Goal: Transaction & Acquisition: Purchase product/service

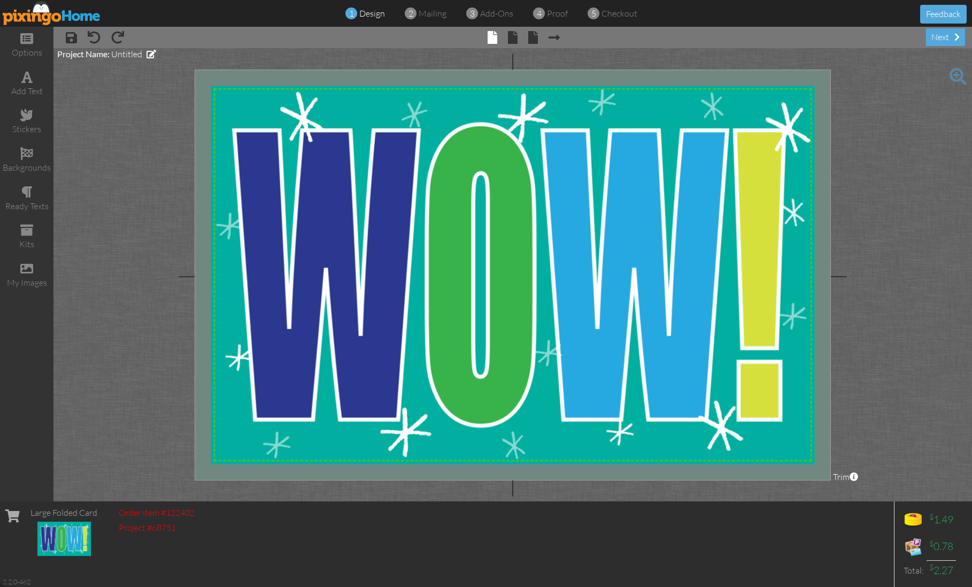
click at [66, 12] on img at bounding box center [52, 13] width 98 height 24
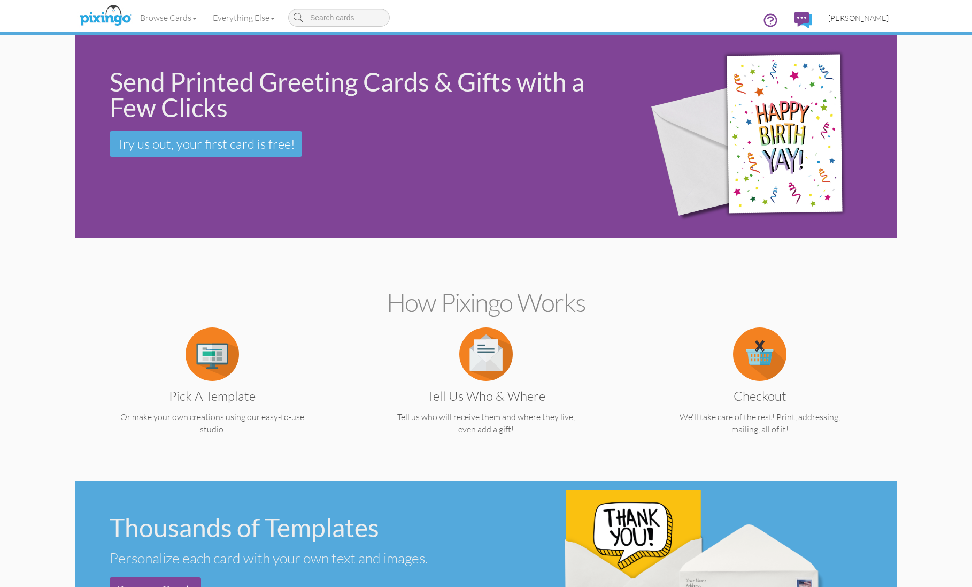
click at [858, 18] on span "Karen Hagans" at bounding box center [859, 17] width 60 height 9
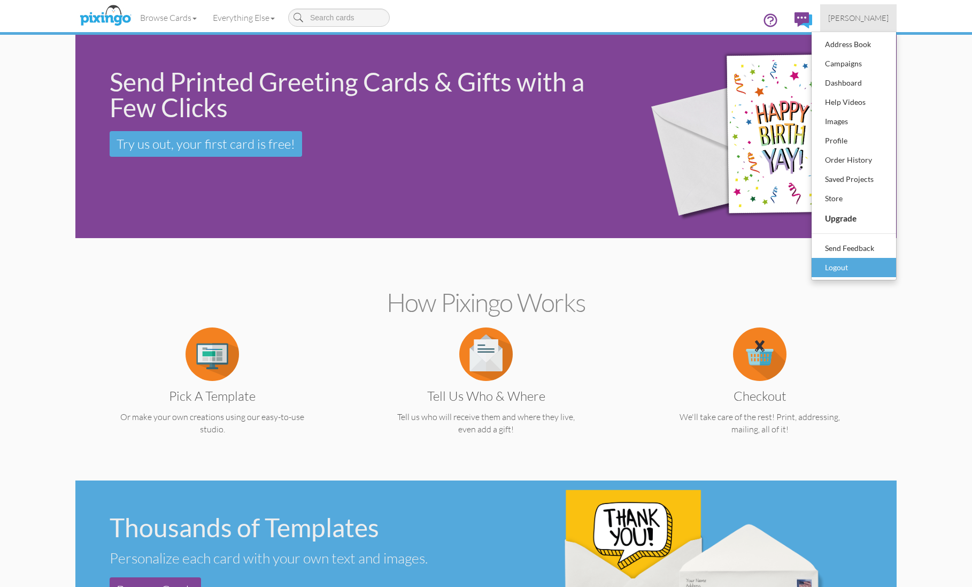
click at [842, 266] on div "Logout" at bounding box center [854, 267] width 63 height 16
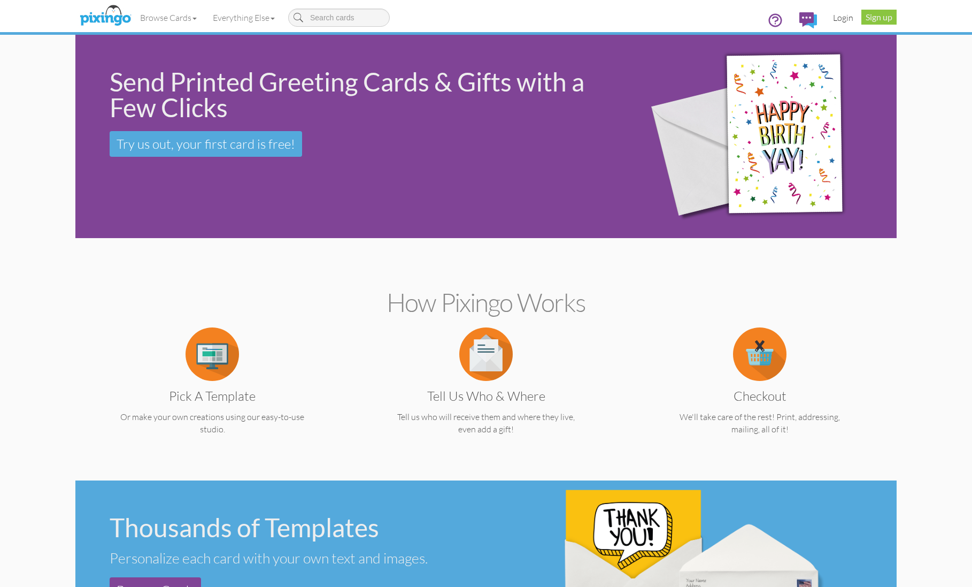
click at [842, 15] on link "Login" at bounding box center [843, 17] width 36 height 27
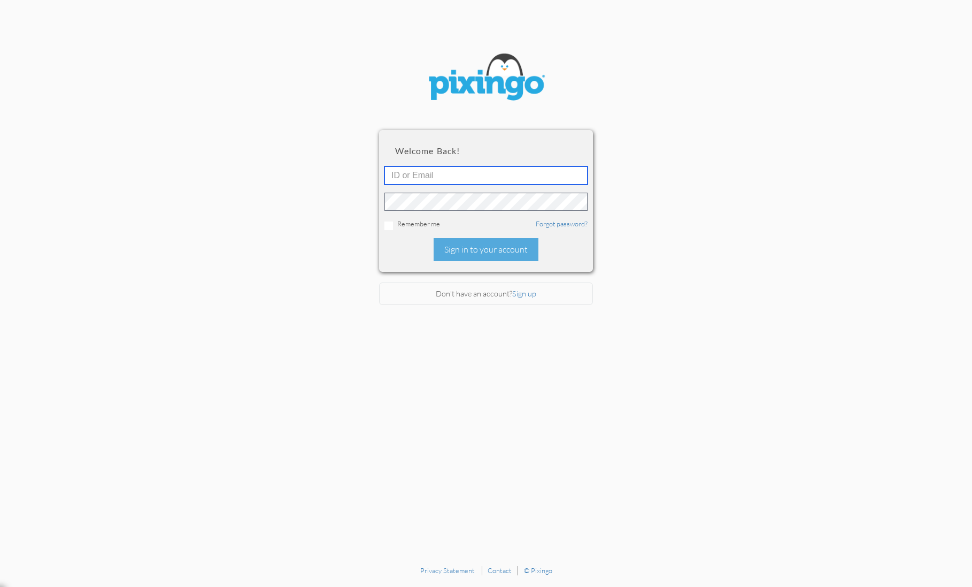
type input "4753"
click at [461, 245] on div "Sign in to your account" at bounding box center [486, 249] width 105 height 23
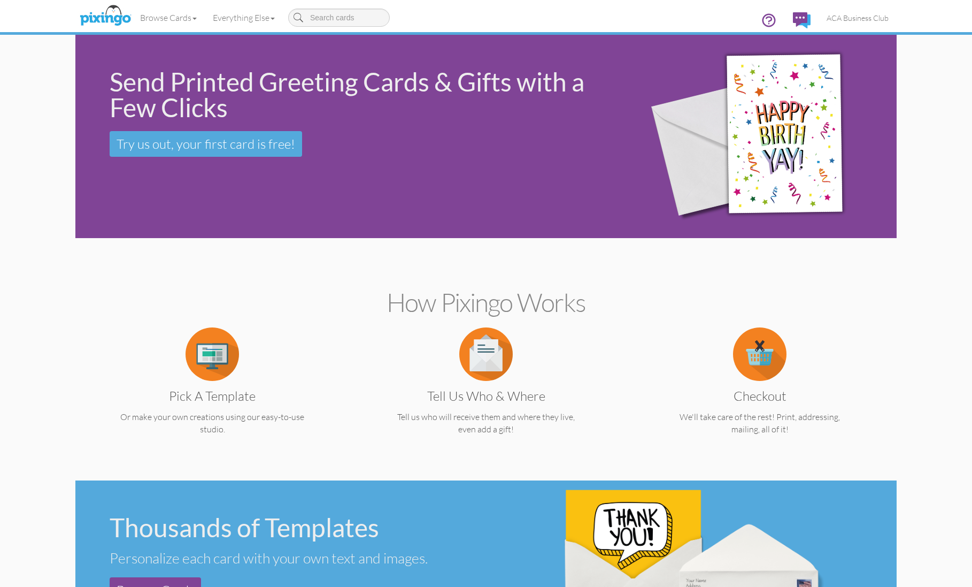
click at [112, 16] on img at bounding box center [105, 16] width 57 height 27
click at [208, 366] on img at bounding box center [212, 353] width 53 height 53
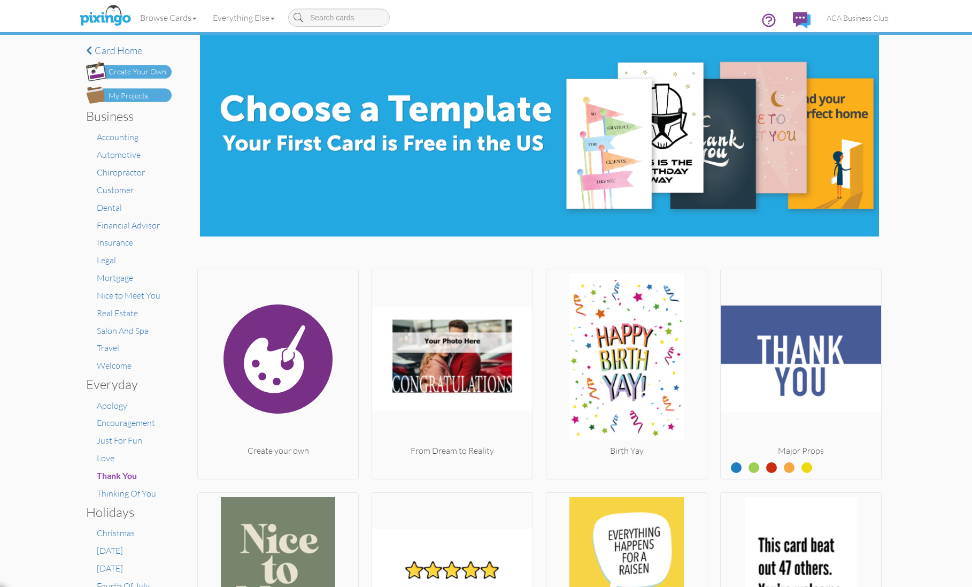
click at [143, 87] on img at bounding box center [129, 95] width 86 height 17
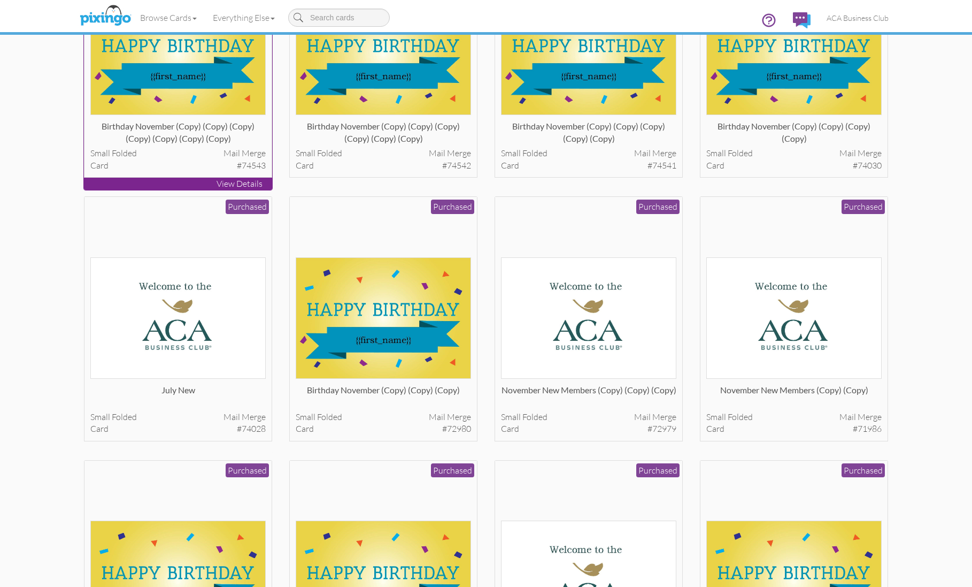
scroll to position [174, 0]
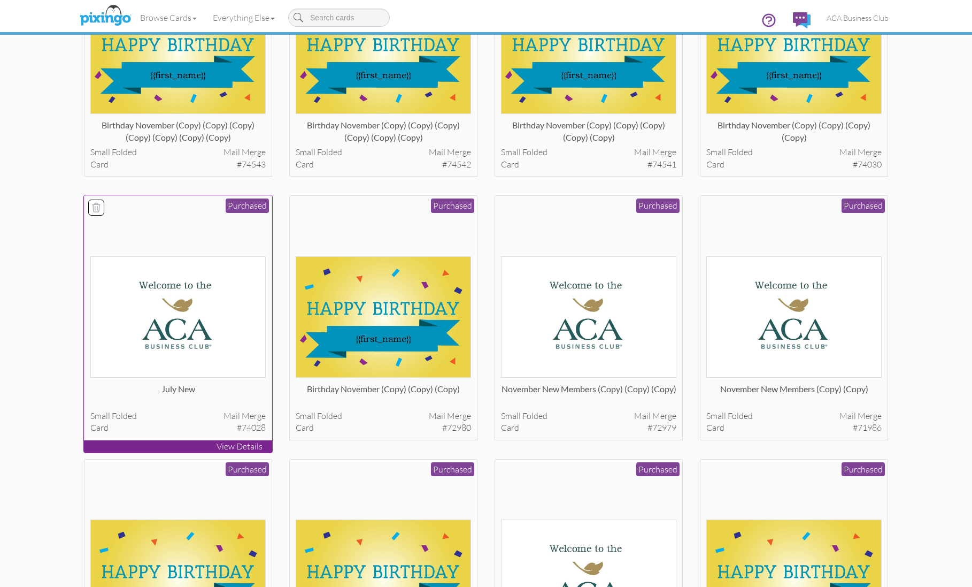
click at [211, 337] on img at bounding box center [178, 316] width 176 height 121
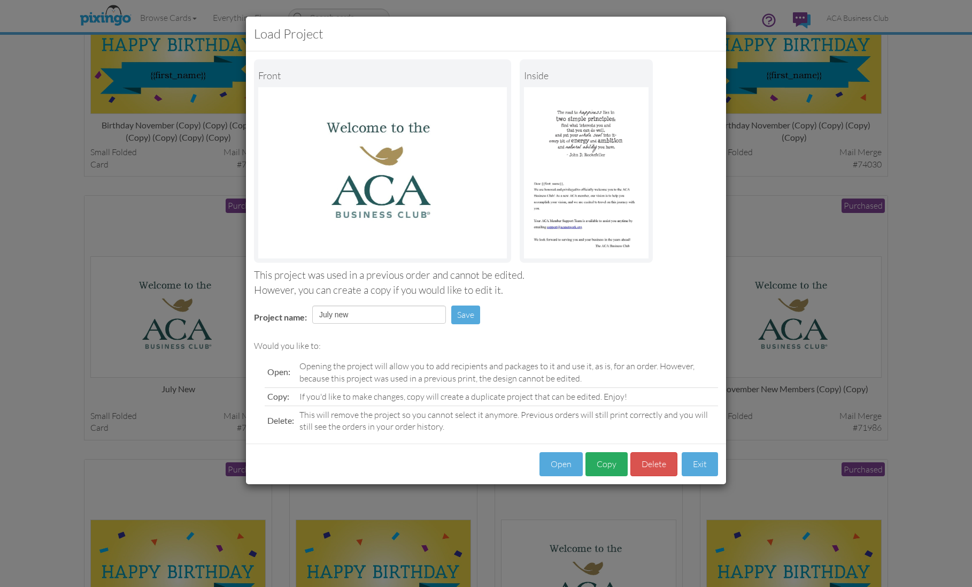
click at [612, 464] on button "Copy" at bounding box center [607, 464] width 42 height 24
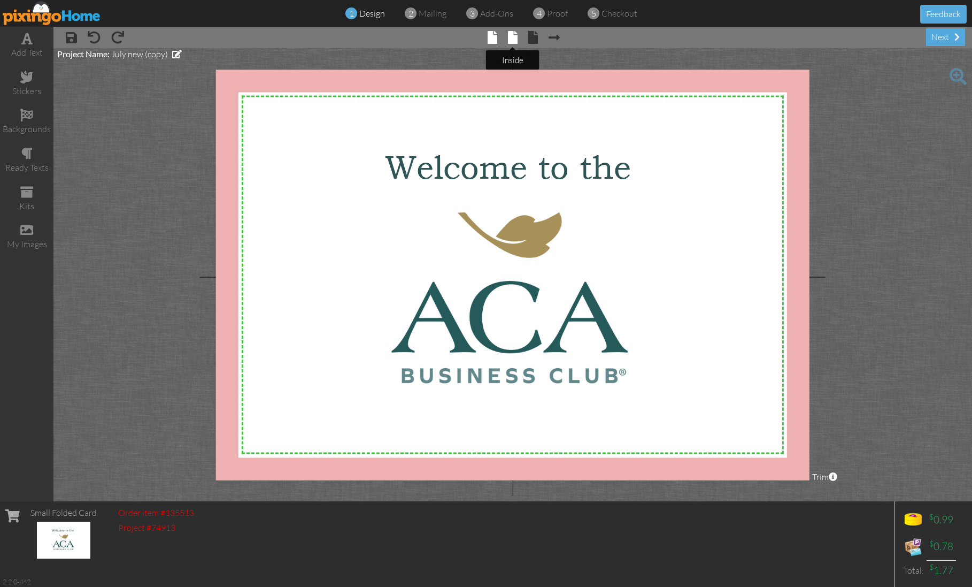
click at [516, 38] on span at bounding box center [513, 37] width 10 height 13
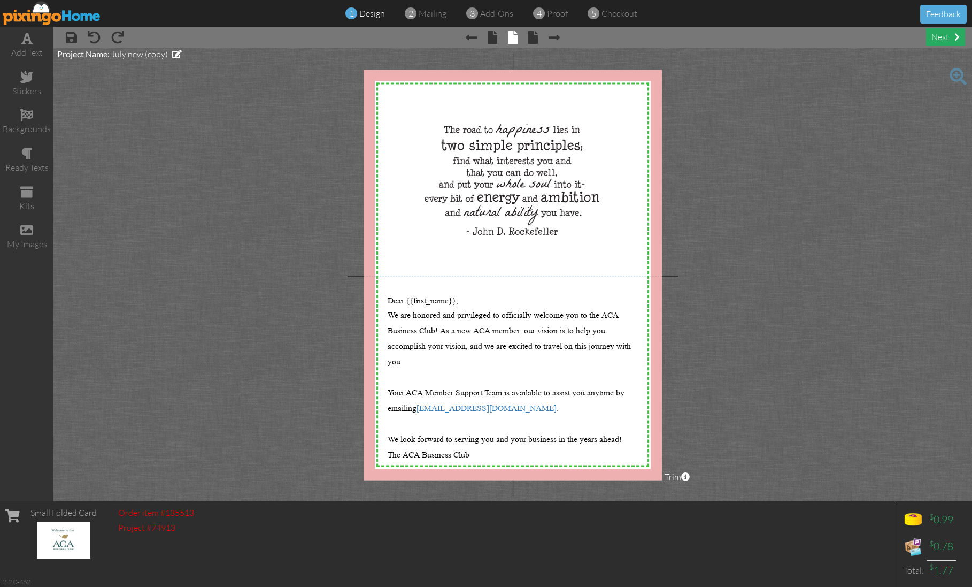
click at [942, 39] on div "next" at bounding box center [945, 37] width 39 height 18
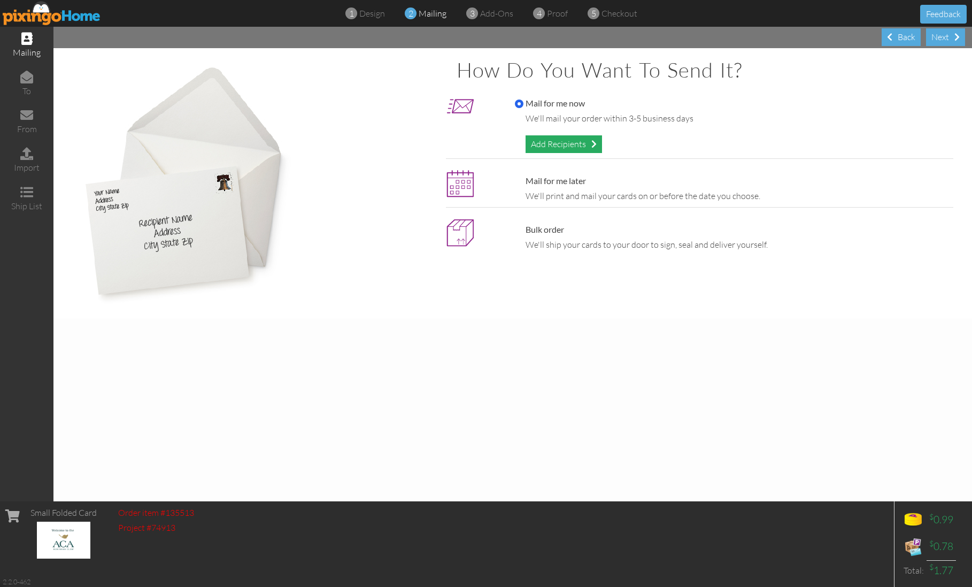
click at [571, 139] on div "Add Recipients" at bounding box center [564, 144] width 76 height 18
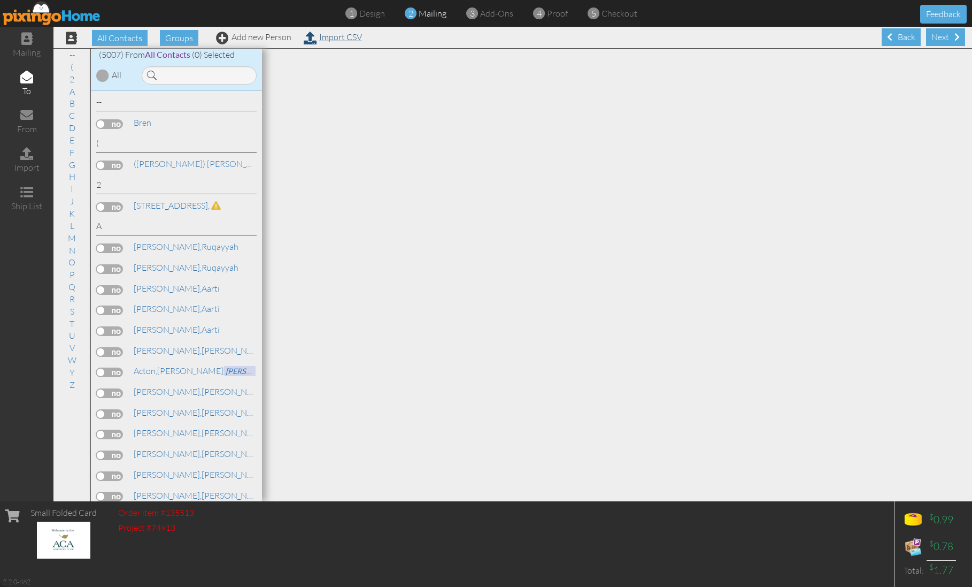
click at [338, 34] on link "Import CSV" at bounding box center [333, 37] width 58 height 11
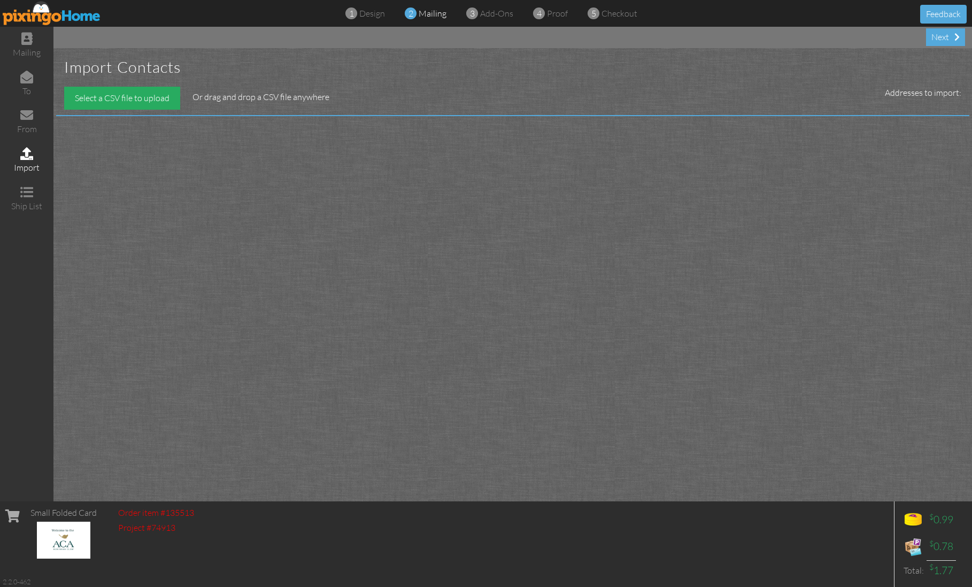
click at [158, 96] on div "Select a CSV file to upload" at bounding box center [122, 98] width 116 height 23
type input "C:\fakepath\new members August .numbers"
click at [114, 99] on div "Select a CSV file to upload" at bounding box center [122, 98] width 116 height 23
type input "C:\fakepath\new members August .csv"
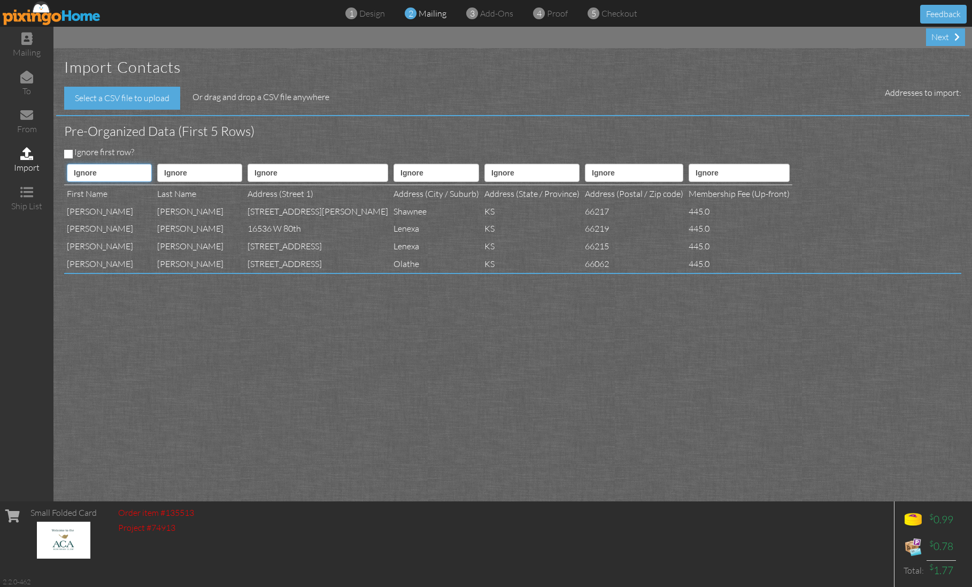
select select "object:18817"
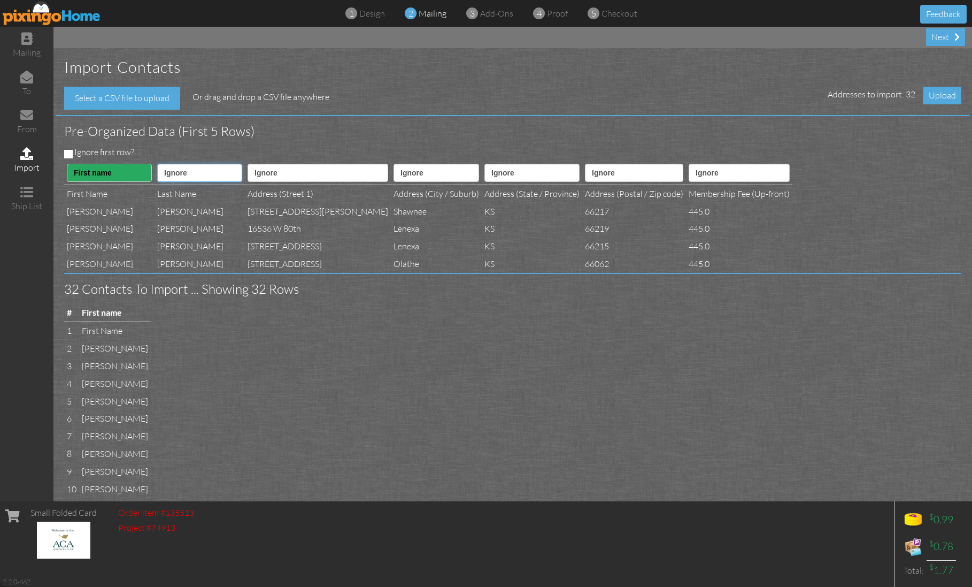
select select "object:18818"
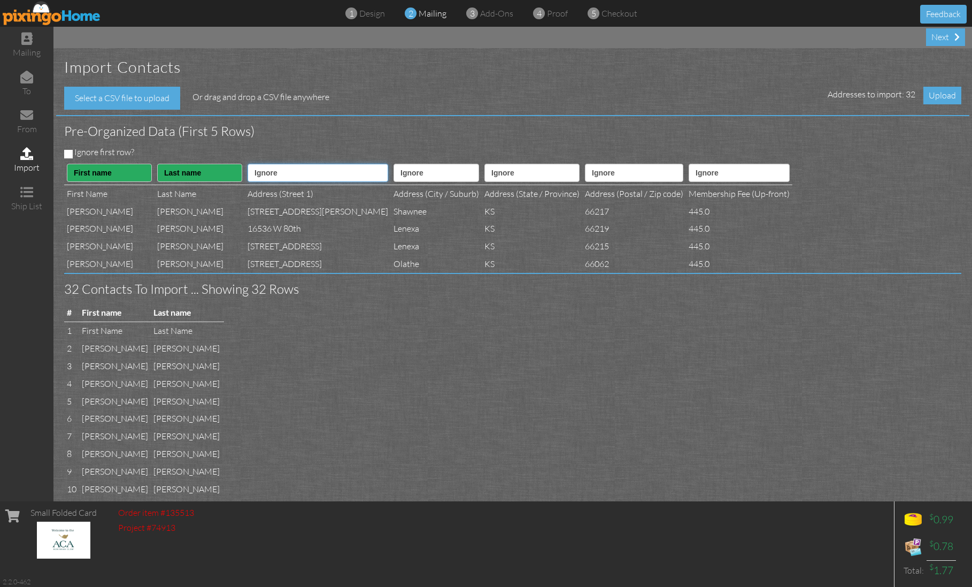
select select "object:18820"
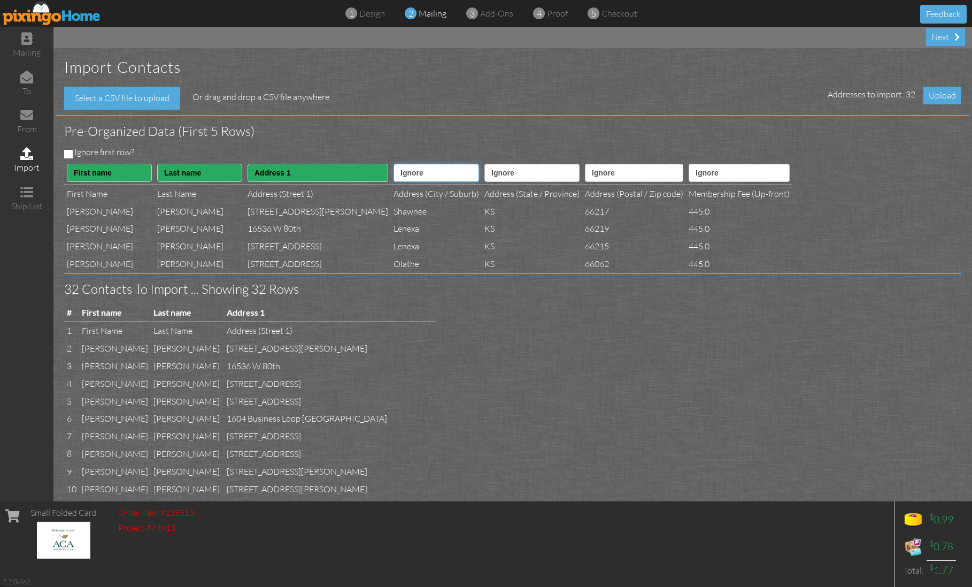
select select "object:18822"
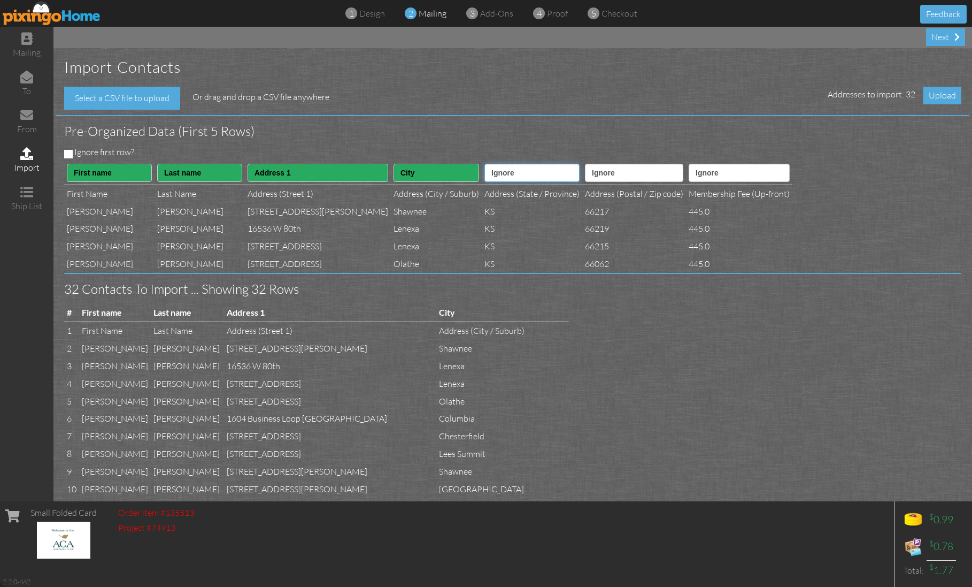
select select "object:18823"
select select "object:18824"
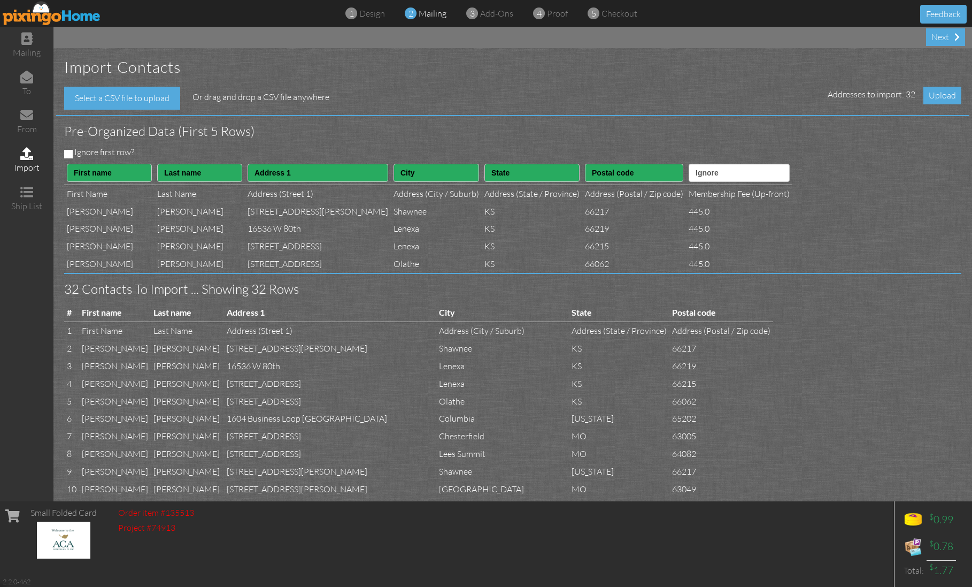
click at [65, 150] on input "Ignore first row?" at bounding box center [68, 154] width 9 height 9
checkbox input "true"
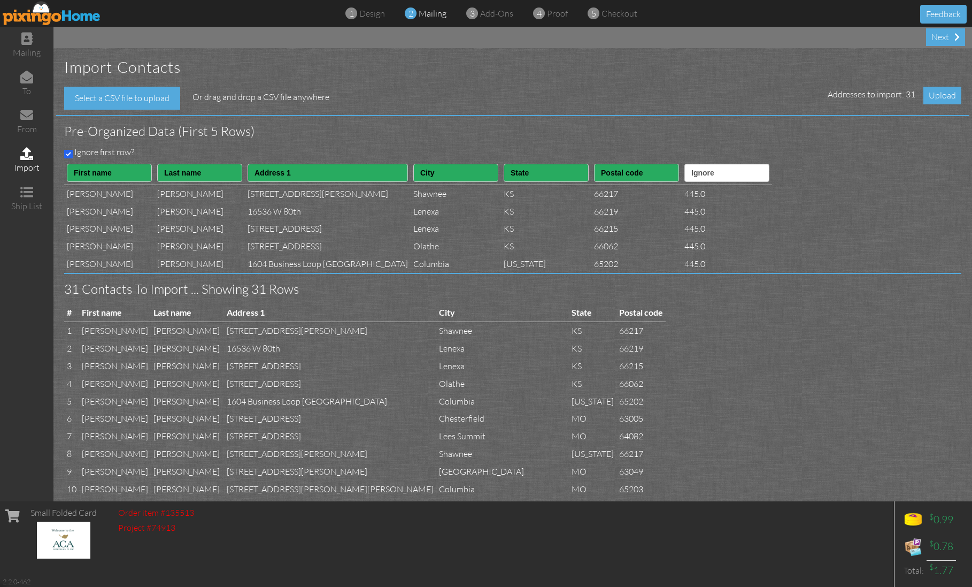
click at [945, 95] on span "Upload" at bounding box center [943, 96] width 38 height 18
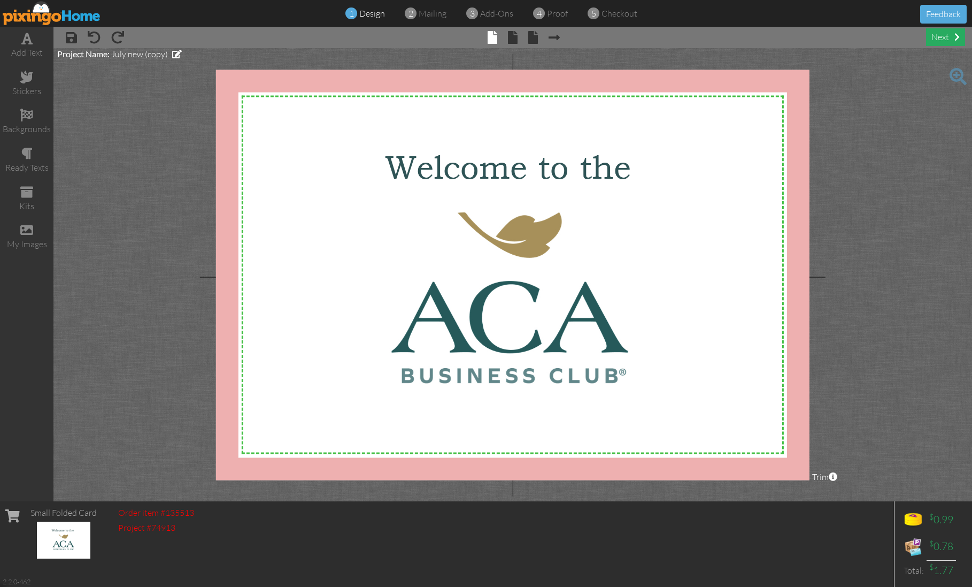
click at [935, 35] on div "next" at bounding box center [945, 37] width 39 height 18
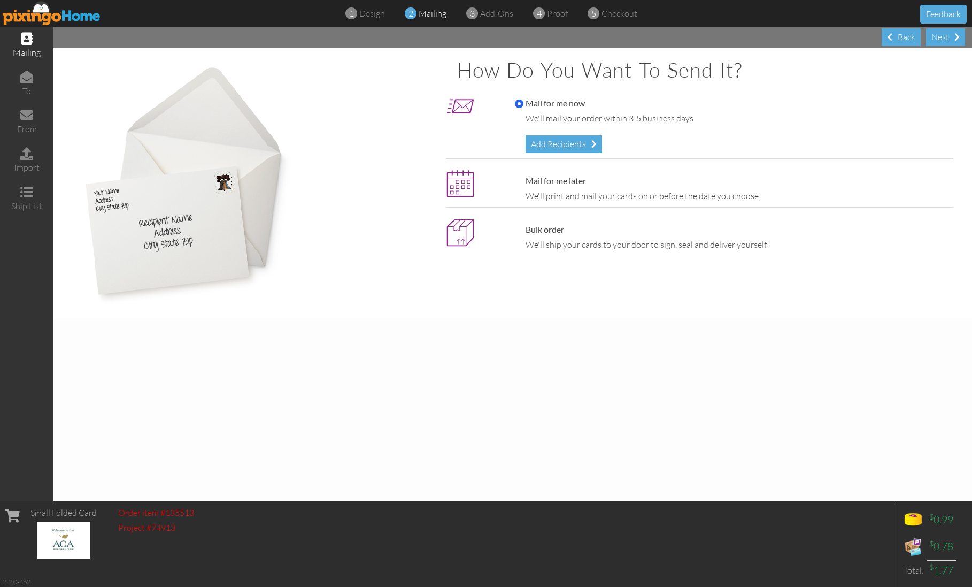
drag, startPoint x: 567, startPoint y: 144, endPoint x: 577, endPoint y: 144, distance: 10.2
click at [567, 144] on div "Add Recipients" at bounding box center [564, 144] width 76 height 18
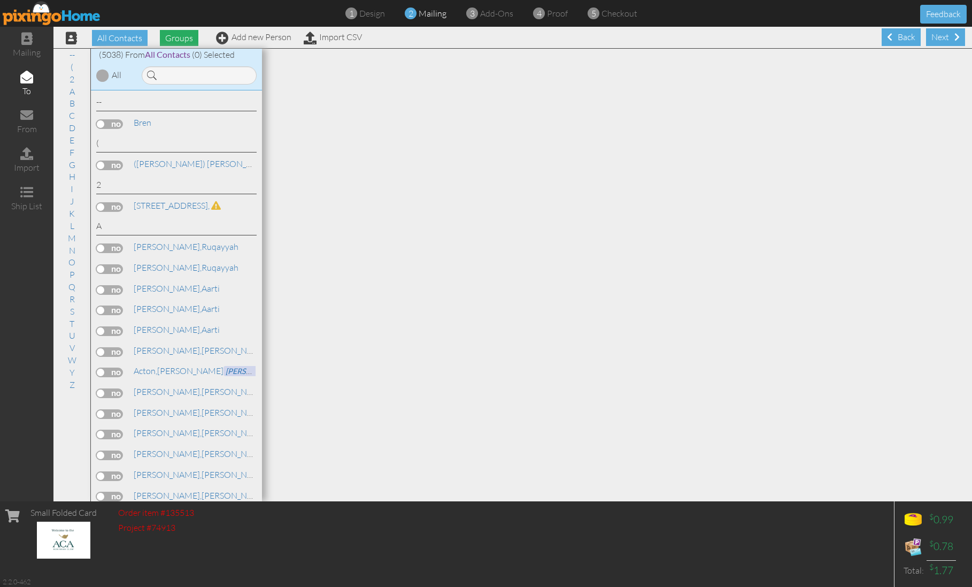
click at [181, 30] on span "Groups" at bounding box center [179, 38] width 39 height 16
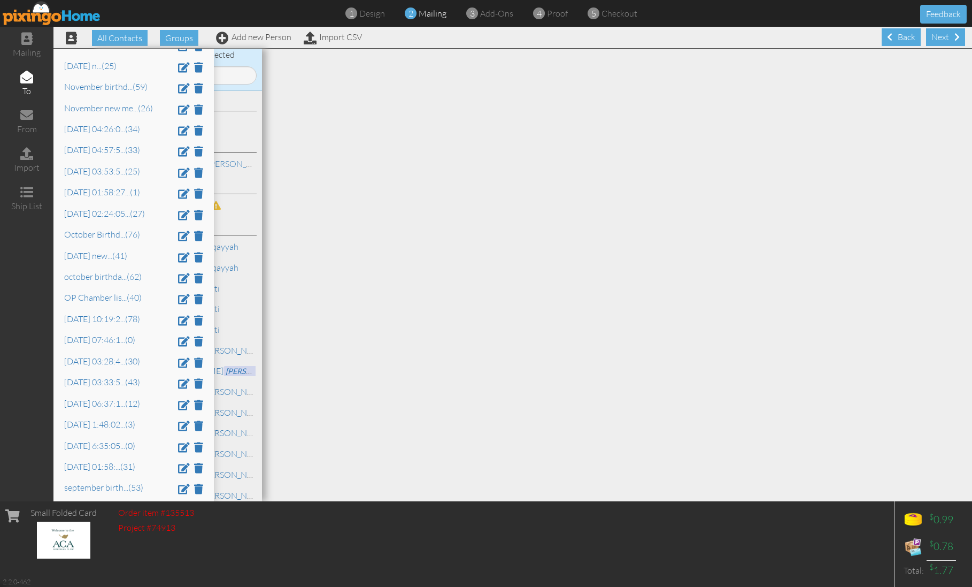
scroll to position [1563, 0]
click at [88, 462] on link "Sep 8 at 01:58: ... (31)" at bounding box center [99, 467] width 71 height 11
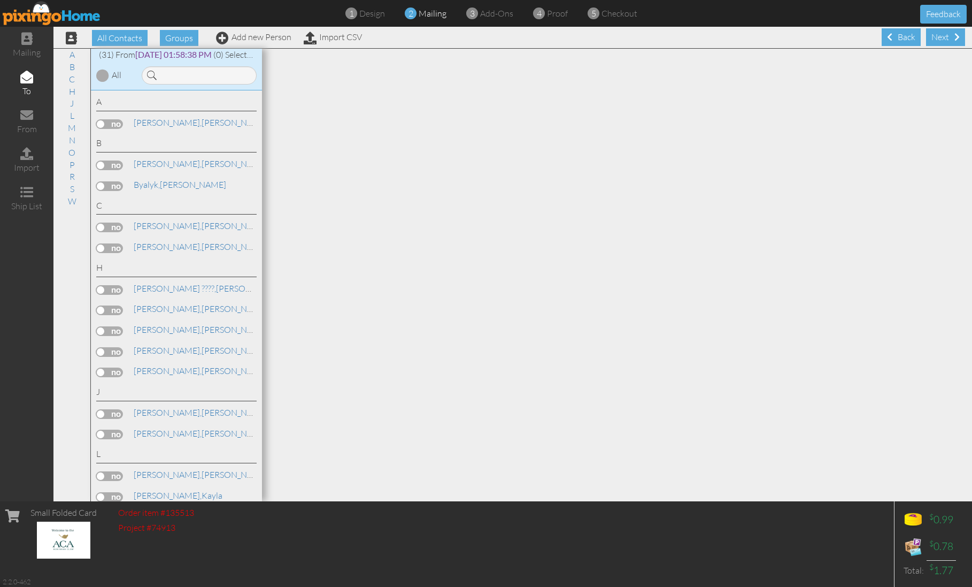
scroll to position [0, 0]
click at [102, 74] on div at bounding box center [102, 75] width 13 height 13
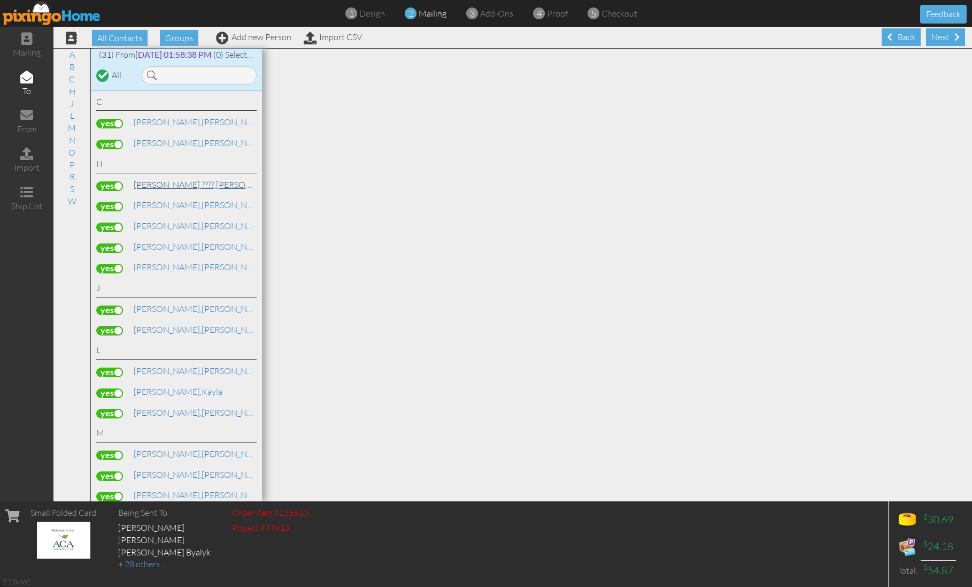
scroll to position [105, 0]
click at [167, 178] on span "[PERSON_NAME] ????," at bounding box center [175, 183] width 82 height 11
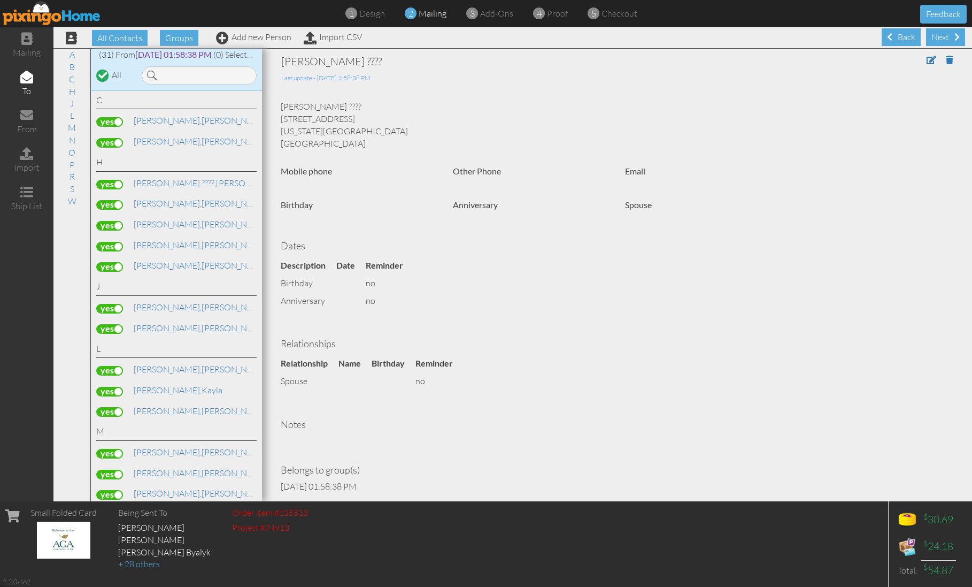
click at [108, 180] on label at bounding box center [109, 185] width 27 height 10
click at [0, 0] on input "checkbox" at bounding box center [0, 0] width 0 height 0
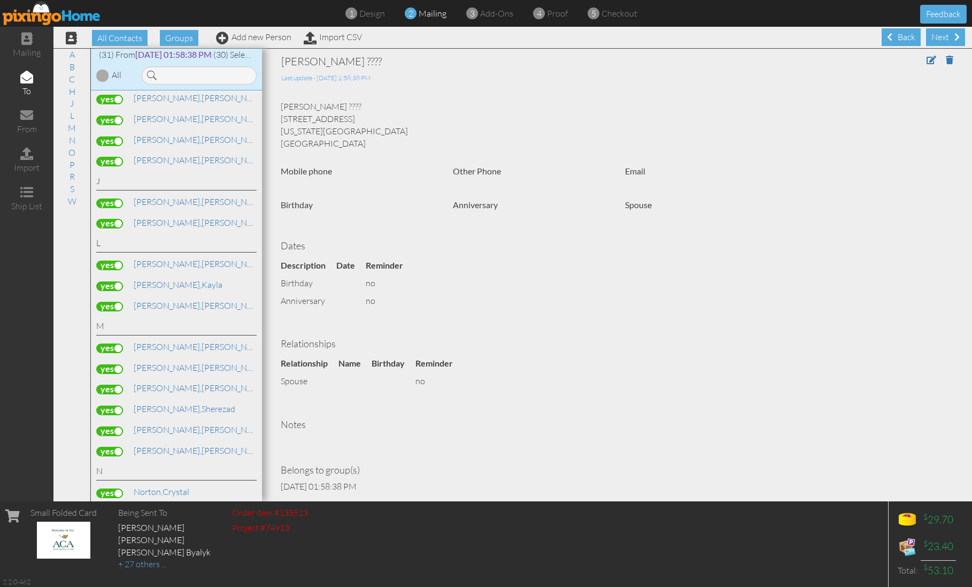
scroll to position [221, 0]
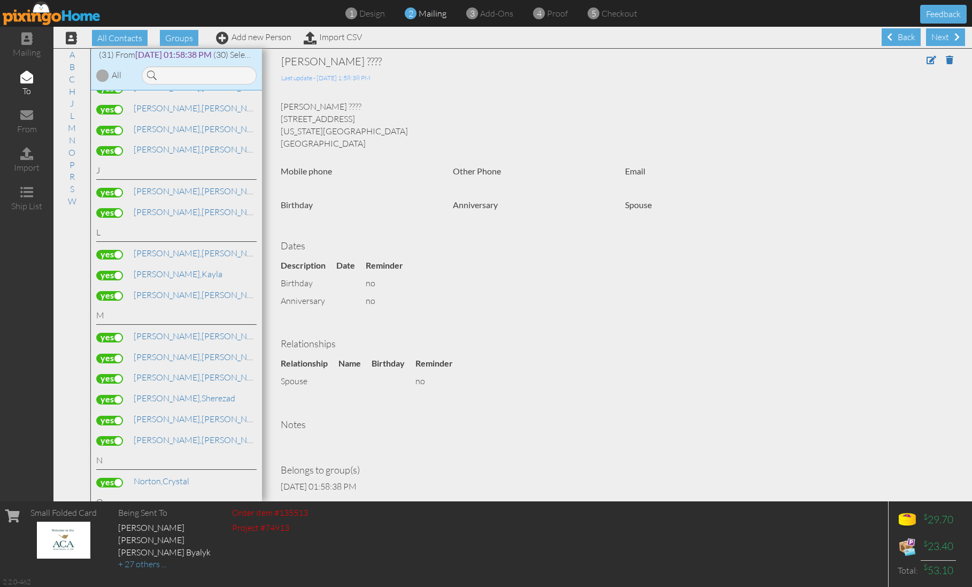
click at [108, 291] on label at bounding box center [109, 296] width 27 height 10
click at [0, 0] on input "checkbox" at bounding box center [0, 0] width 0 height 0
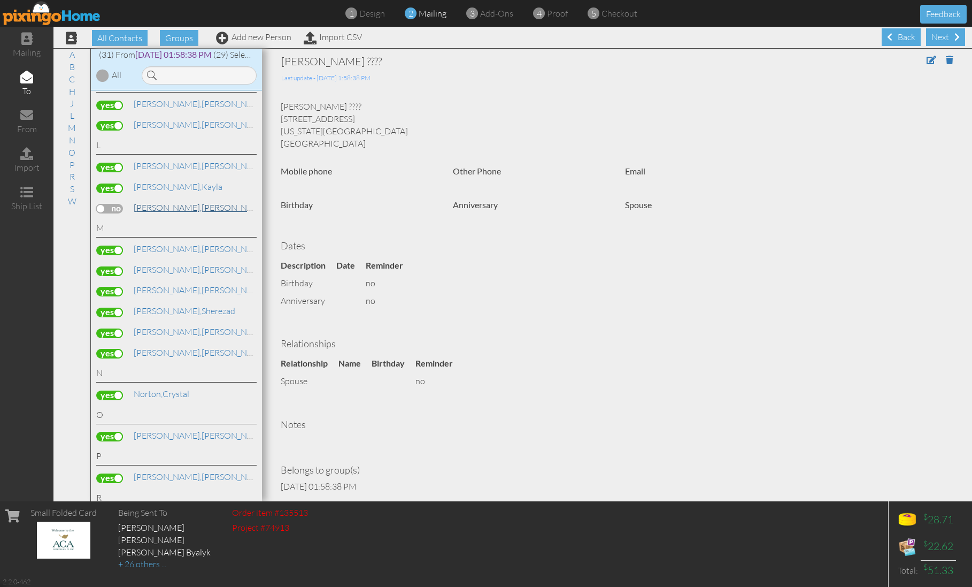
scroll to position [312, 0]
click at [110, 325] on label at bounding box center [109, 330] width 27 height 10
click at [0, 0] on input "checkbox" at bounding box center [0, 0] width 0 height 0
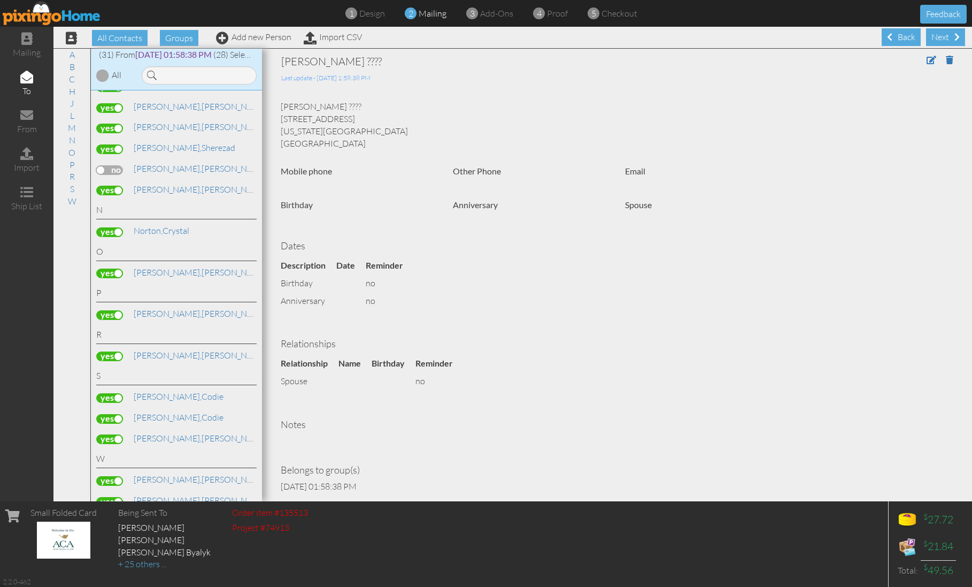
scroll to position [0, 0]
click at [150, 515] on span "[PERSON_NAME]," at bounding box center [168, 520] width 68 height 11
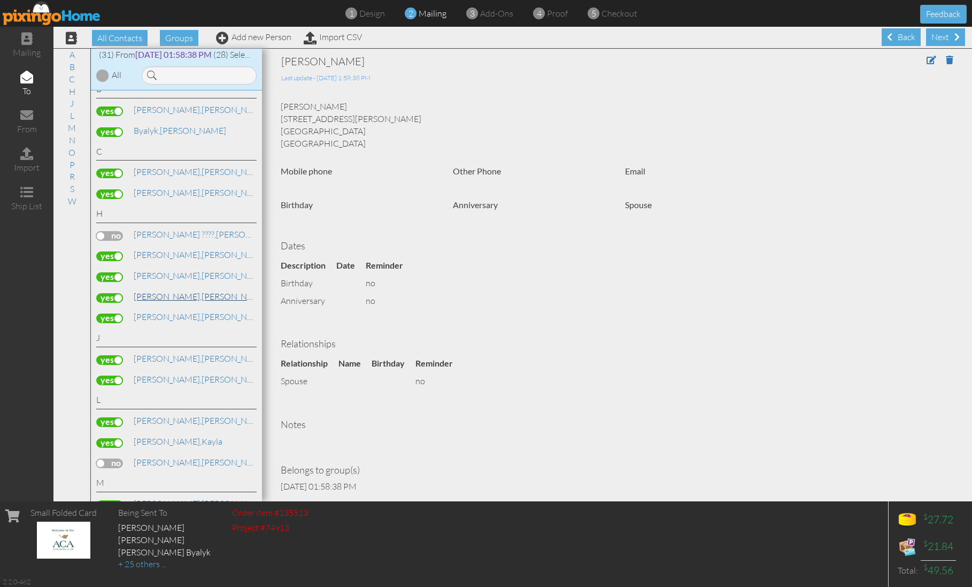
scroll to position [57, 0]
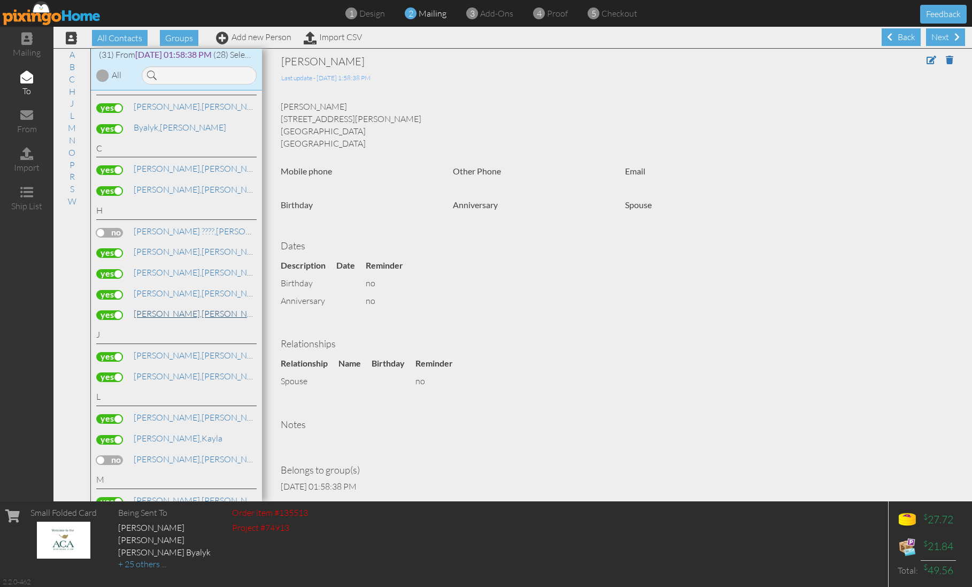
click at [171, 308] on span "[PERSON_NAME]," at bounding box center [168, 313] width 68 height 11
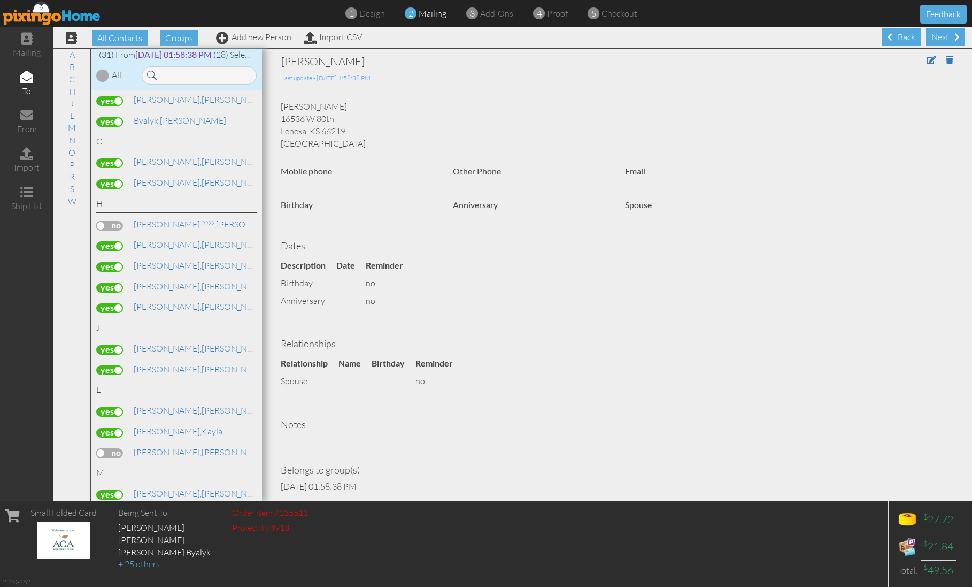
scroll to position [70, 0]
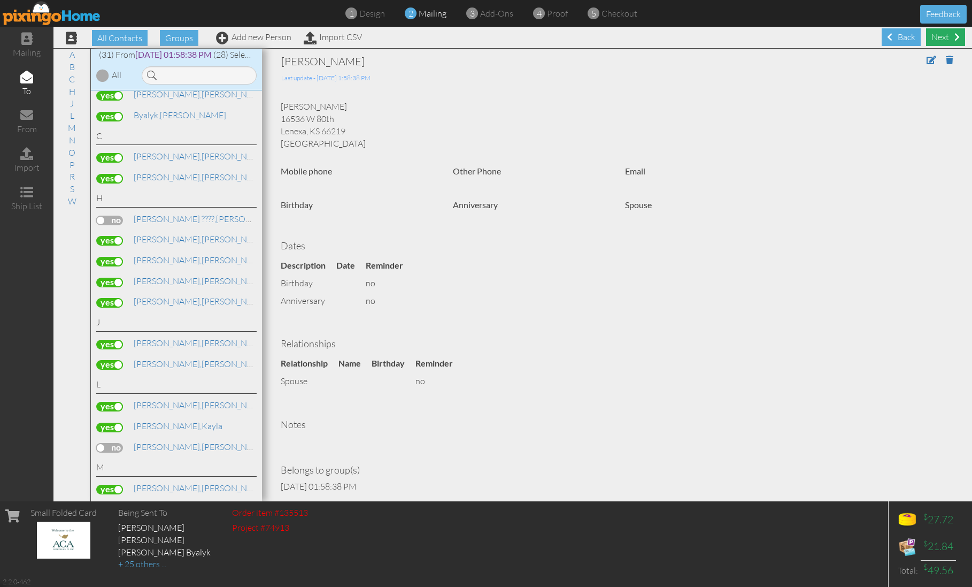
click at [939, 32] on div "Next" at bounding box center [945, 37] width 39 height 18
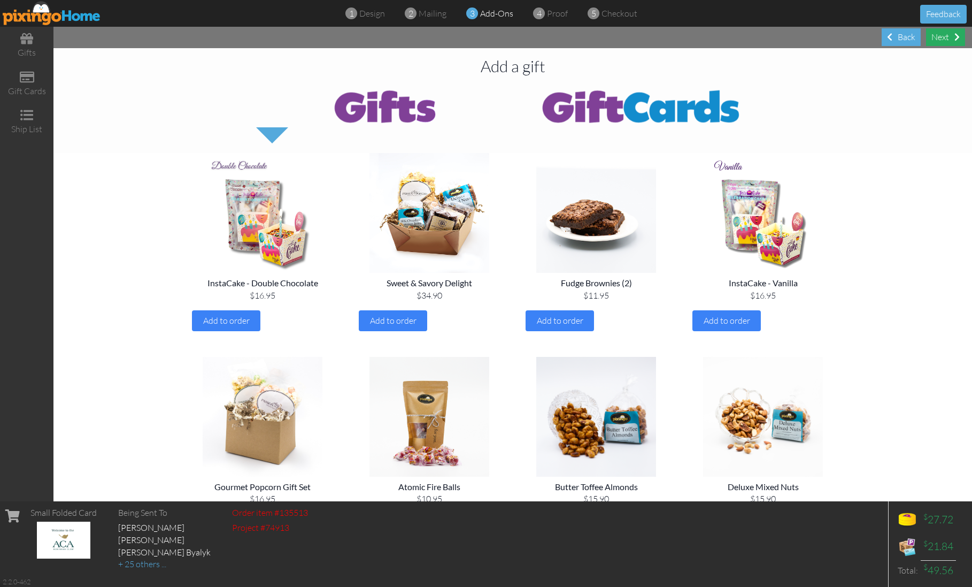
click at [946, 36] on div "Next" at bounding box center [945, 37] width 39 height 18
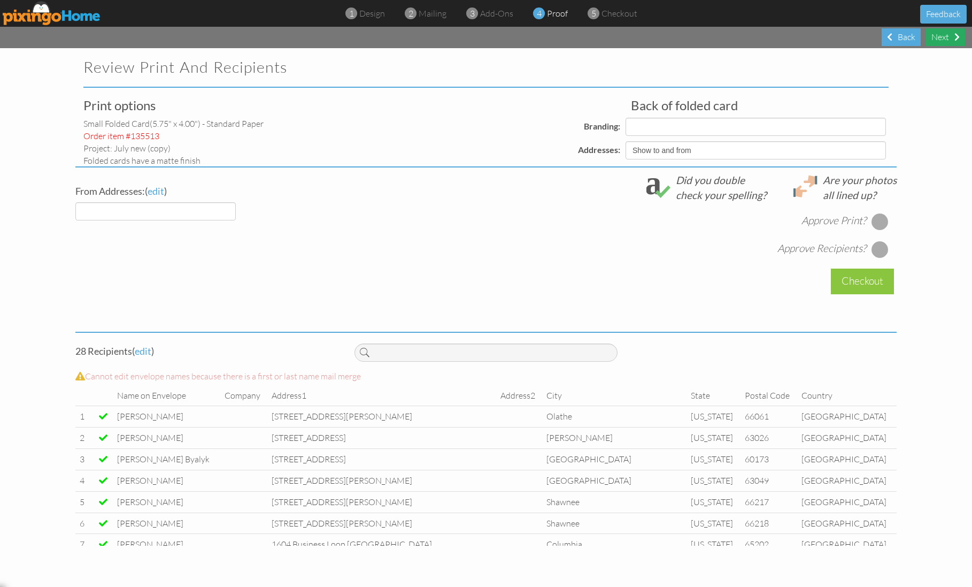
select select "object:17426"
select select "object:17424"
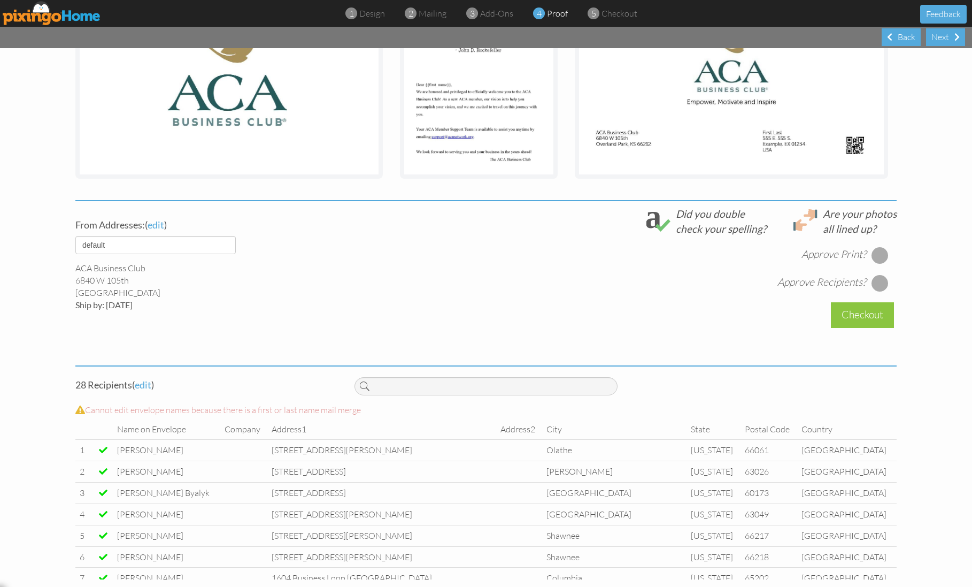
scroll to position [246, 0]
click at [880, 251] on div at bounding box center [880, 255] width 17 height 17
click at [879, 275] on div at bounding box center [880, 283] width 17 height 17
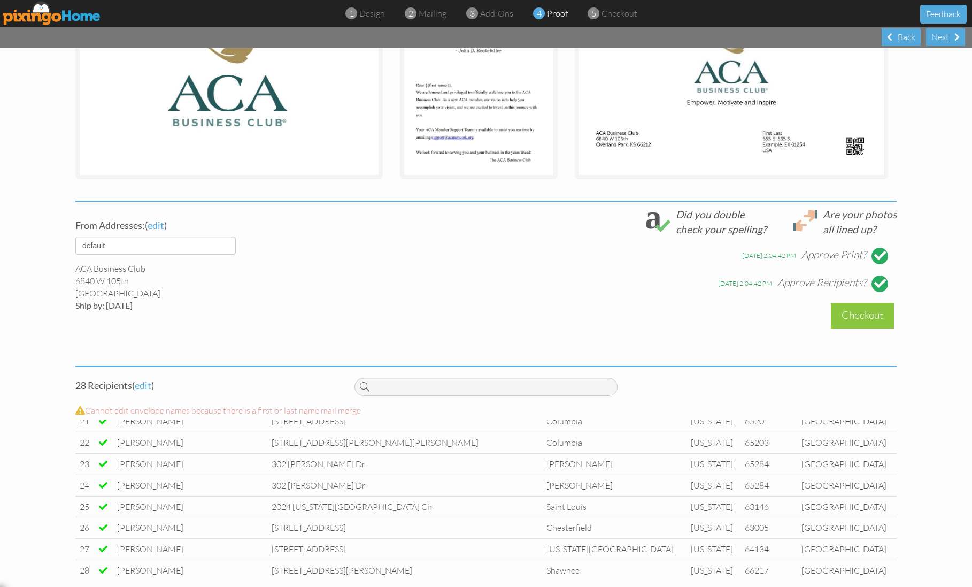
scroll to position [455, 0]
click at [858, 310] on div "Checkout" at bounding box center [862, 315] width 63 height 25
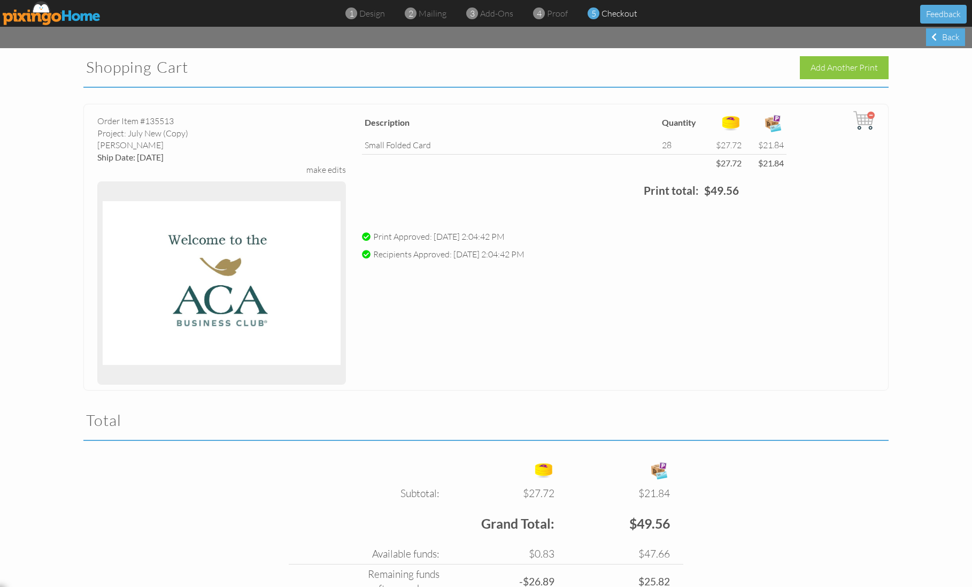
scroll to position [7, 0]
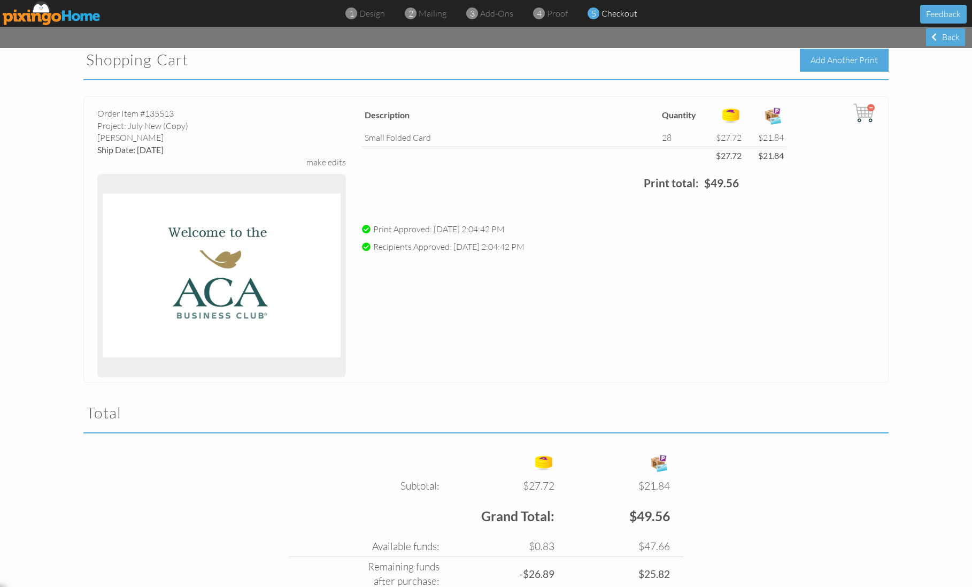
click at [831, 57] on div "Add Another Print" at bounding box center [844, 60] width 89 height 23
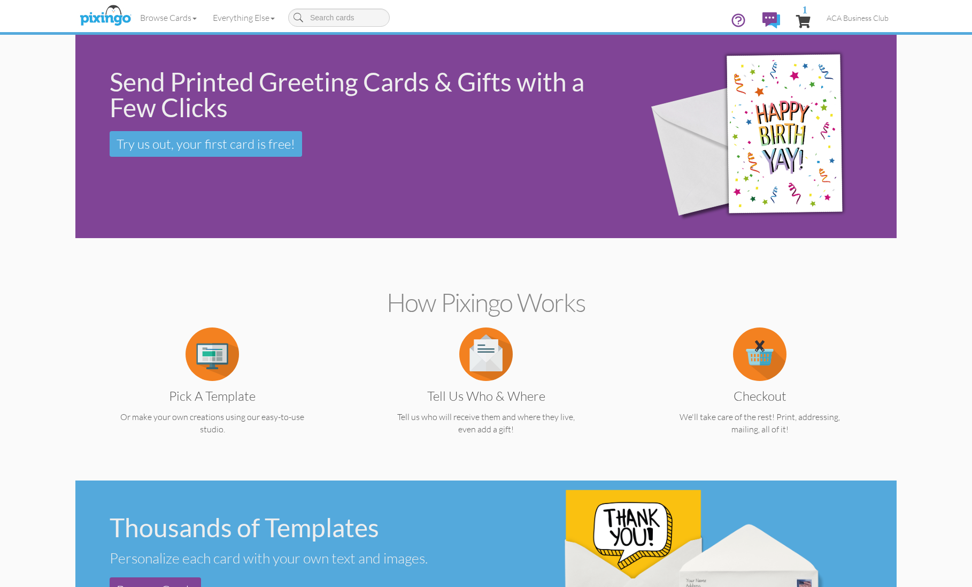
click at [210, 333] on img at bounding box center [212, 353] width 53 height 53
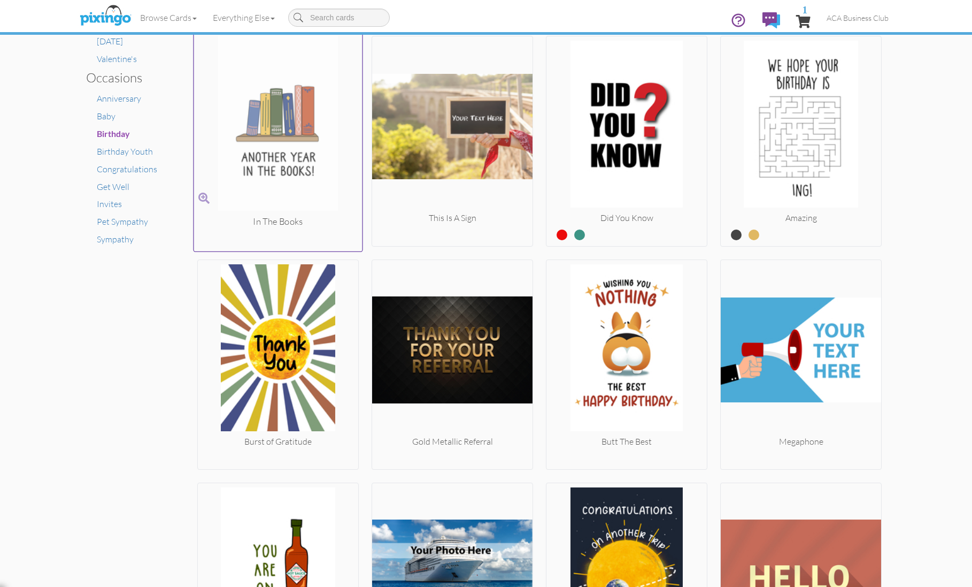
scroll to position [683, 0]
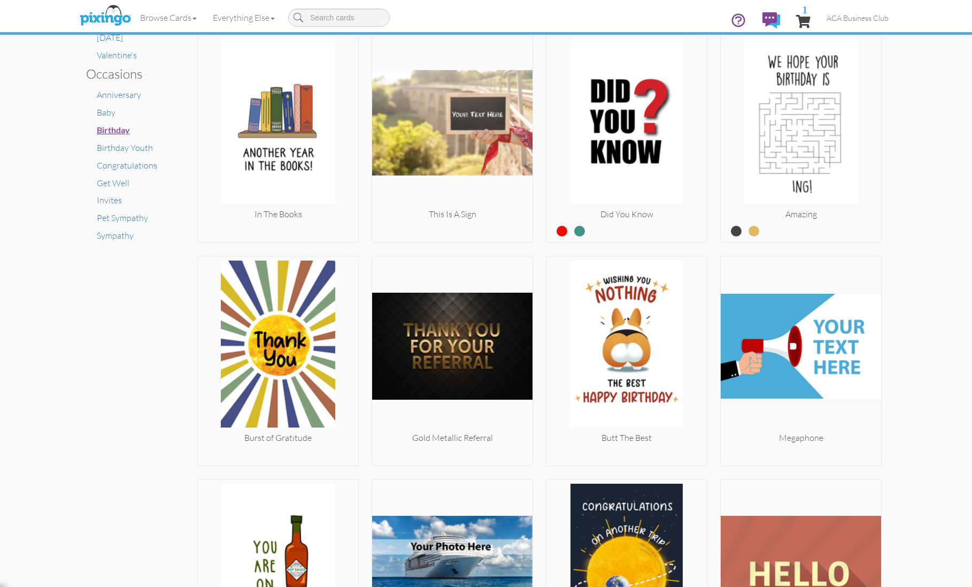
click at [120, 125] on span "Birthday" at bounding box center [113, 130] width 33 height 10
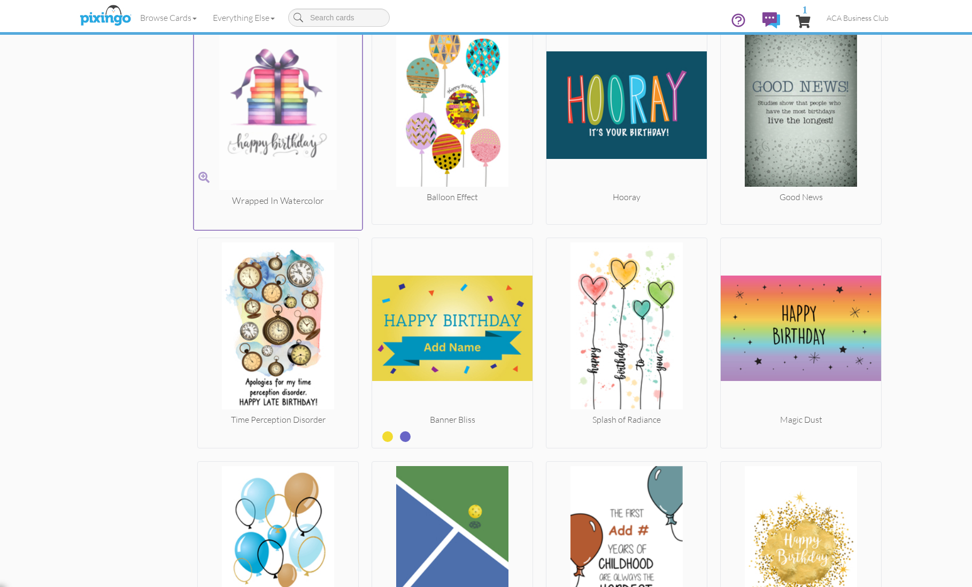
scroll to position [1495, 0]
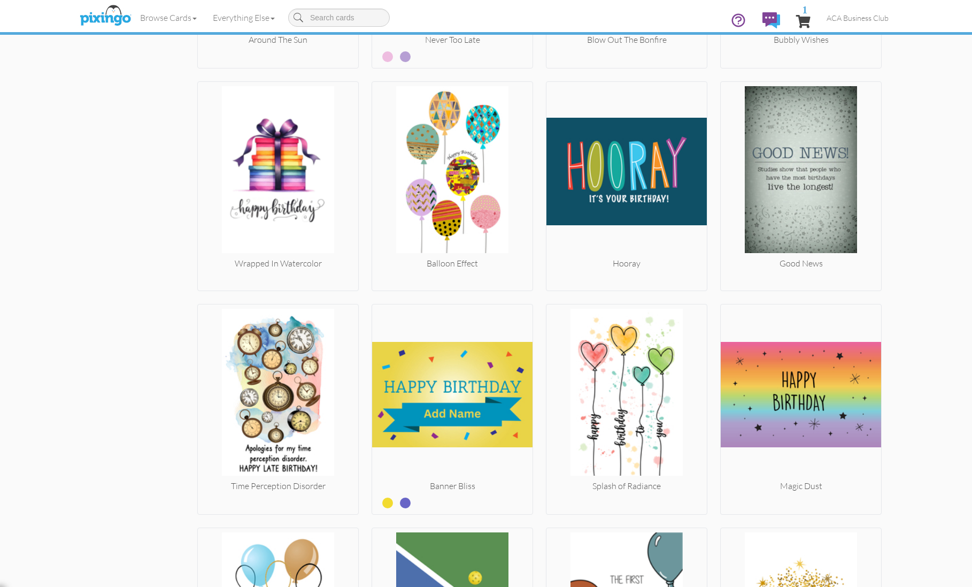
click at [103, 14] on img at bounding box center [105, 16] width 57 height 27
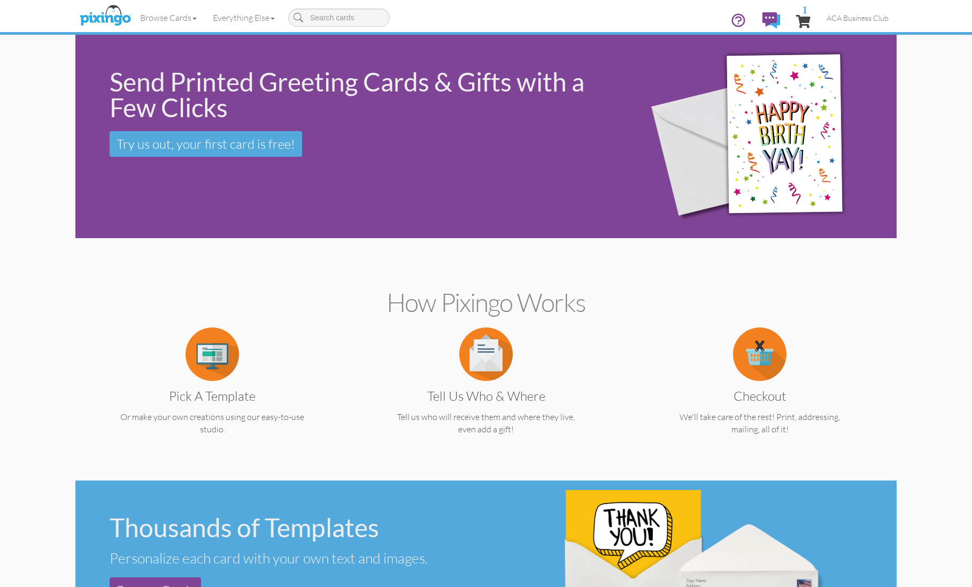
click at [223, 361] on img at bounding box center [212, 353] width 53 height 53
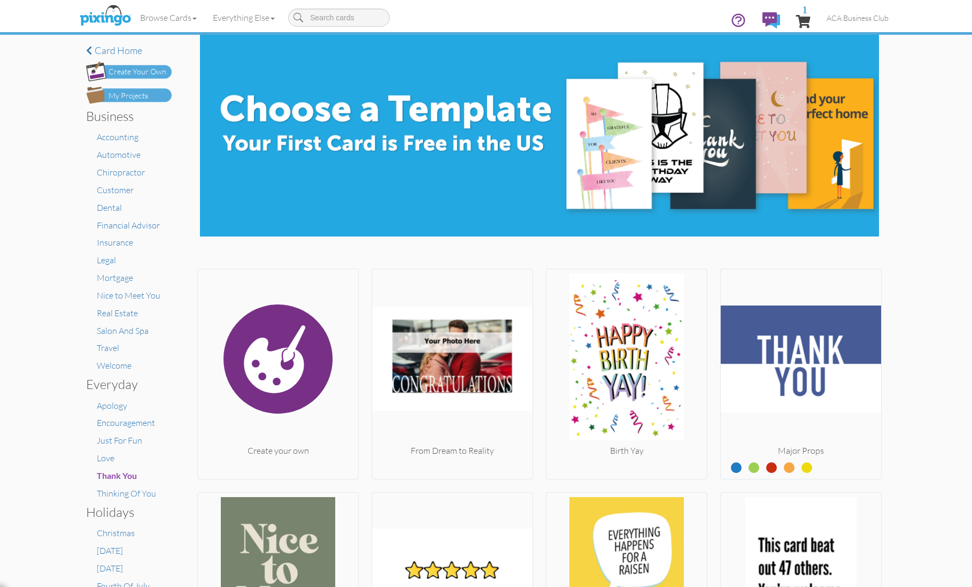
click at [147, 95] on div "My Projects" at bounding box center [129, 95] width 40 height 11
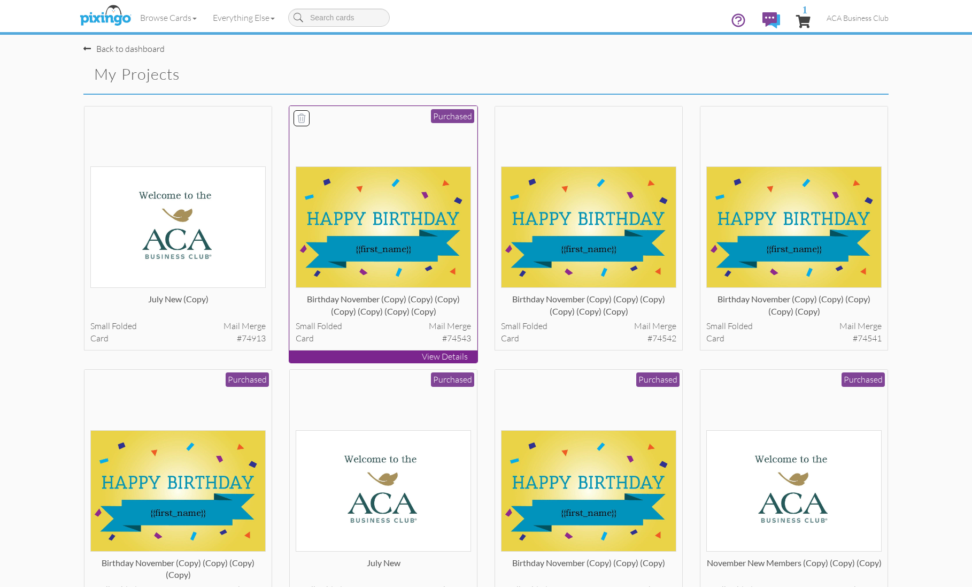
click at [354, 211] on img at bounding box center [384, 226] width 176 height 121
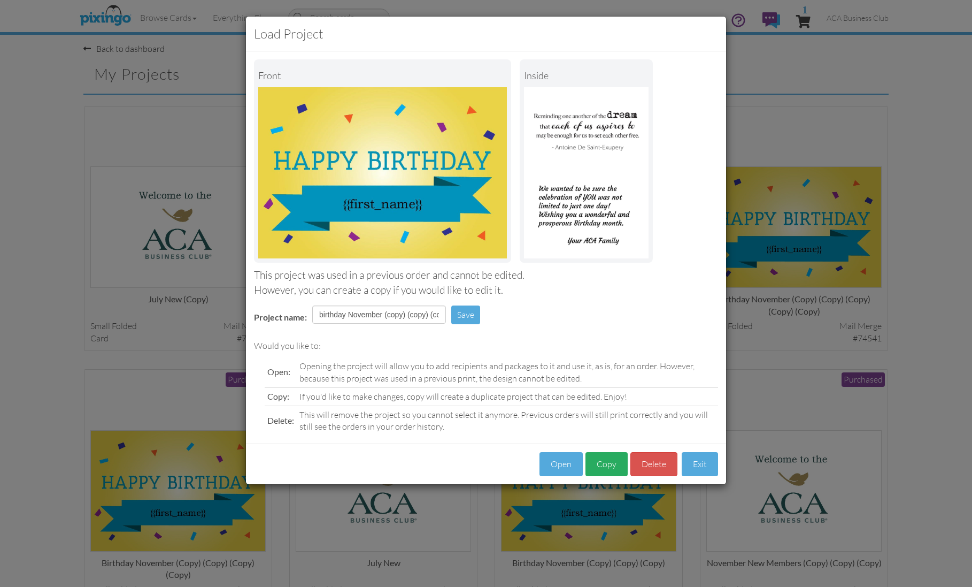
click at [603, 456] on button "Copy" at bounding box center [607, 464] width 42 height 24
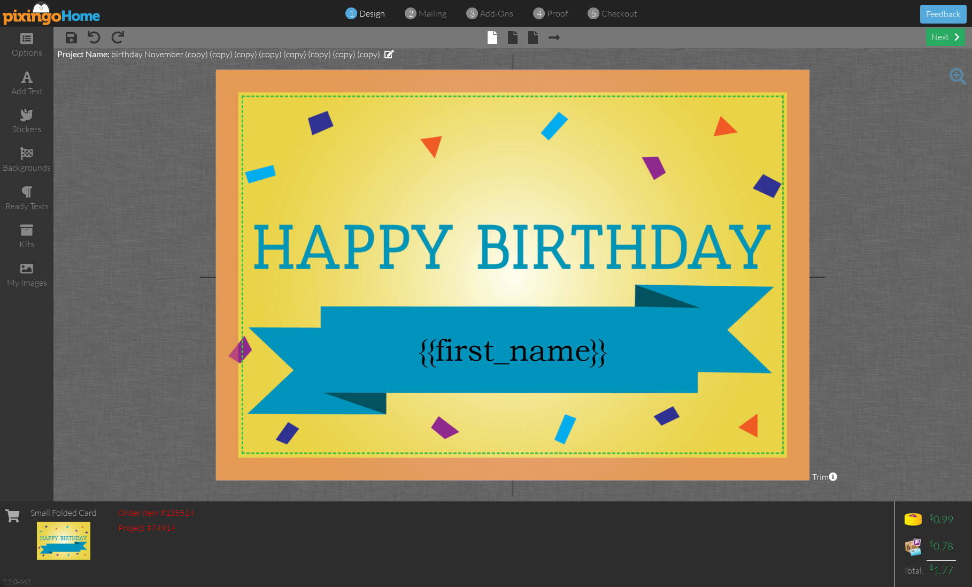
click at [938, 34] on div "next" at bounding box center [945, 37] width 39 height 18
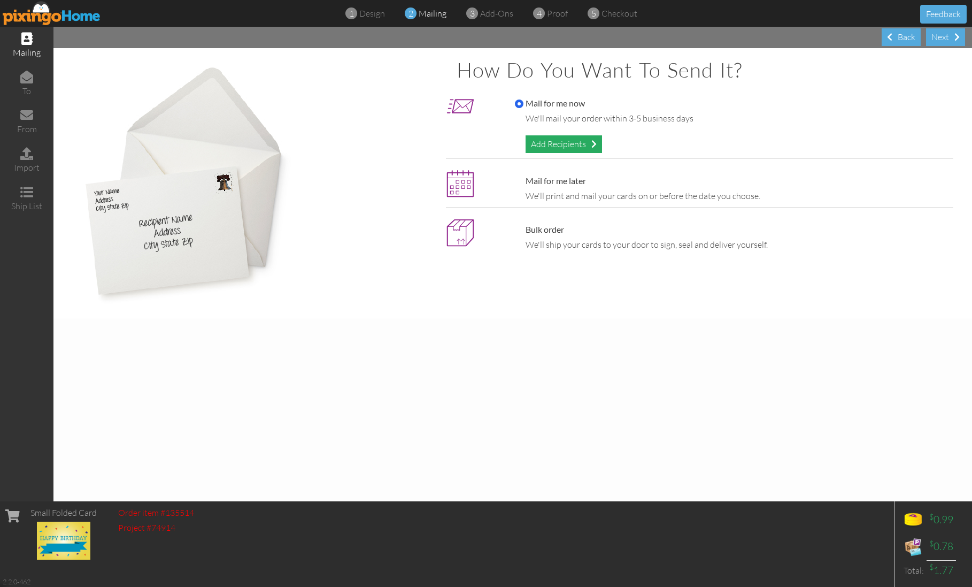
click at [564, 141] on div "Add Recipients" at bounding box center [564, 144] width 76 height 18
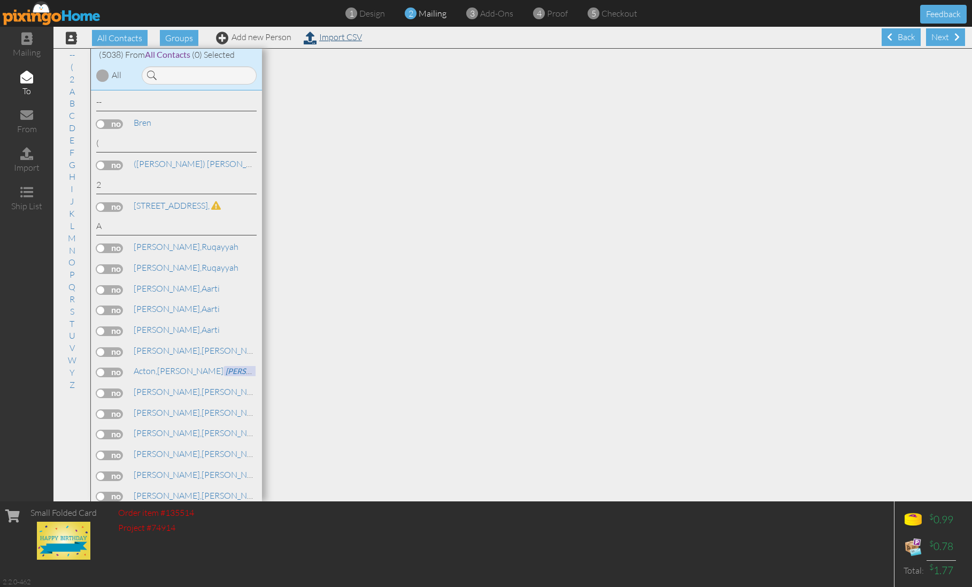
click at [344, 36] on link "Import CSV" at bounding box center [333, 37] width 58 height 11
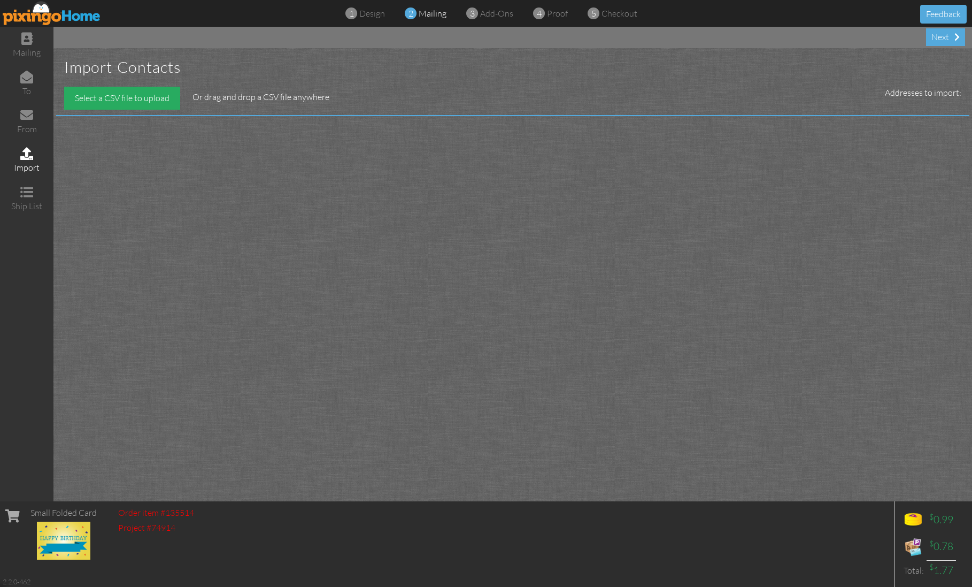
click at [140, 98] on div "Select a CSV file to upload" at bounding box center [122, 98] width 116 height 23
type input "C:\fakepath\birthdays sept .csv"
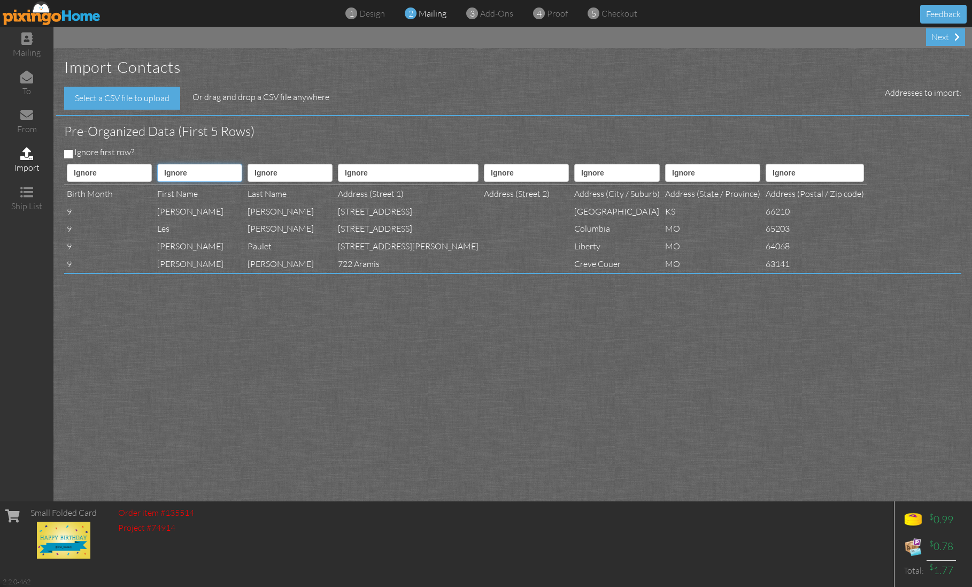
select select "object:31989"
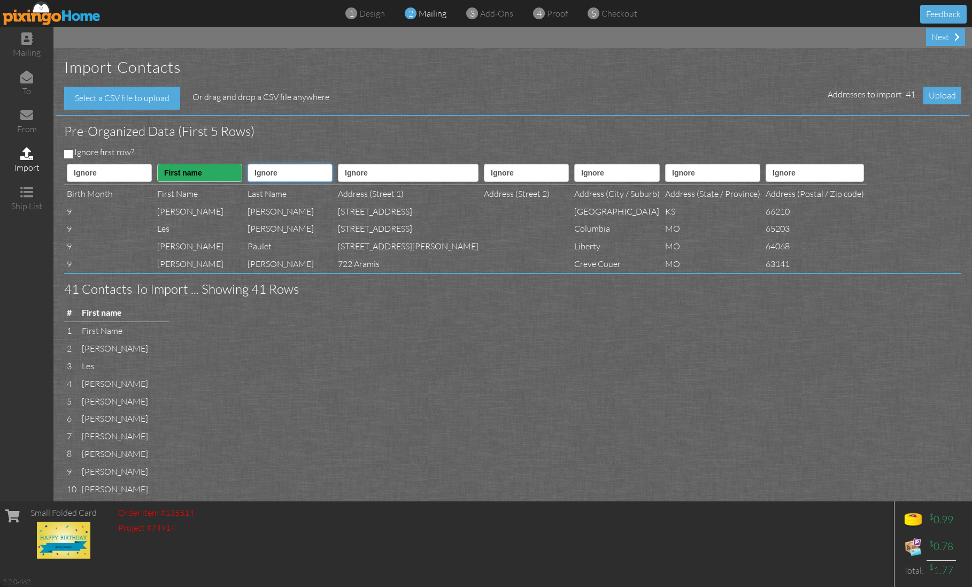
select select "object:31990"
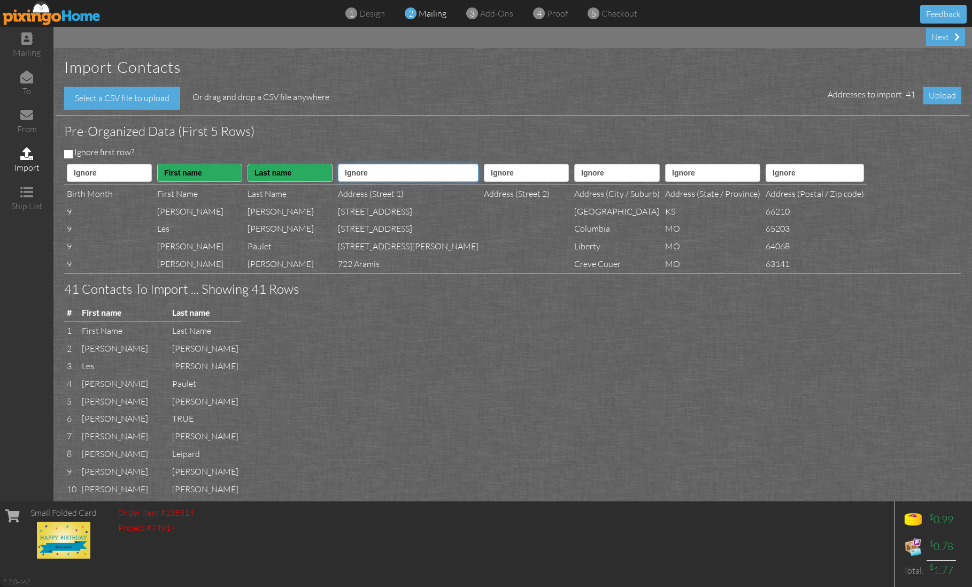
select select "object:31992"
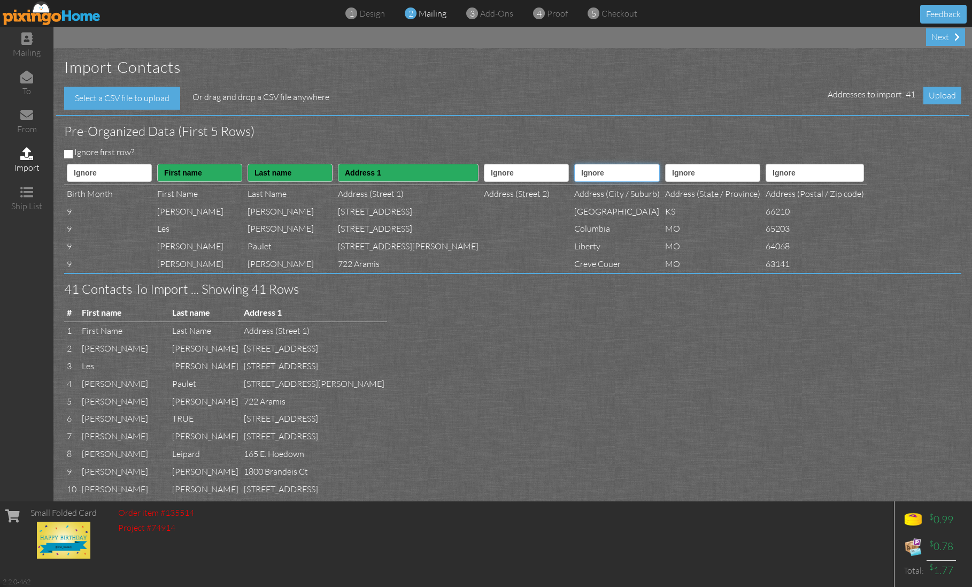
select select "object:31994"
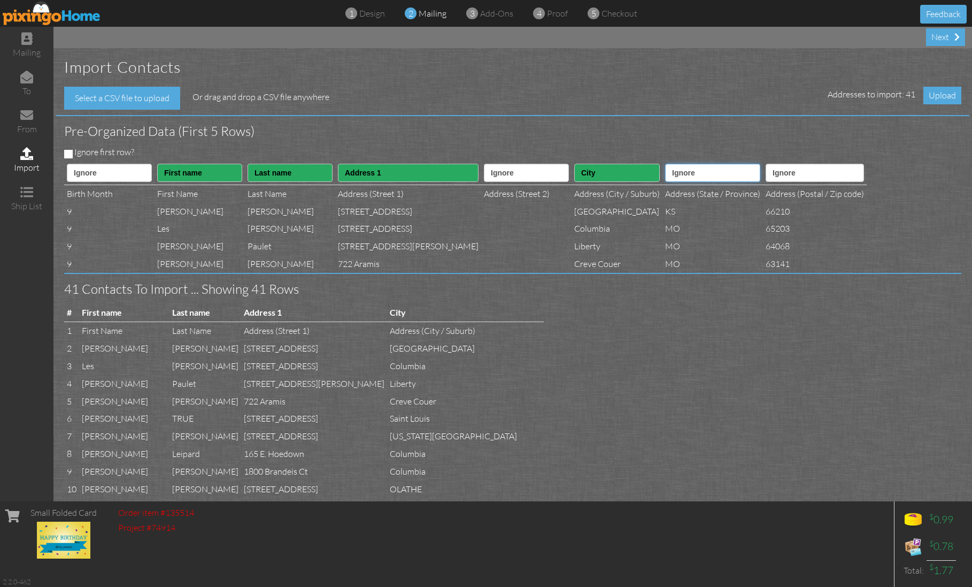
select select "object:31995"
select select "object:31996"
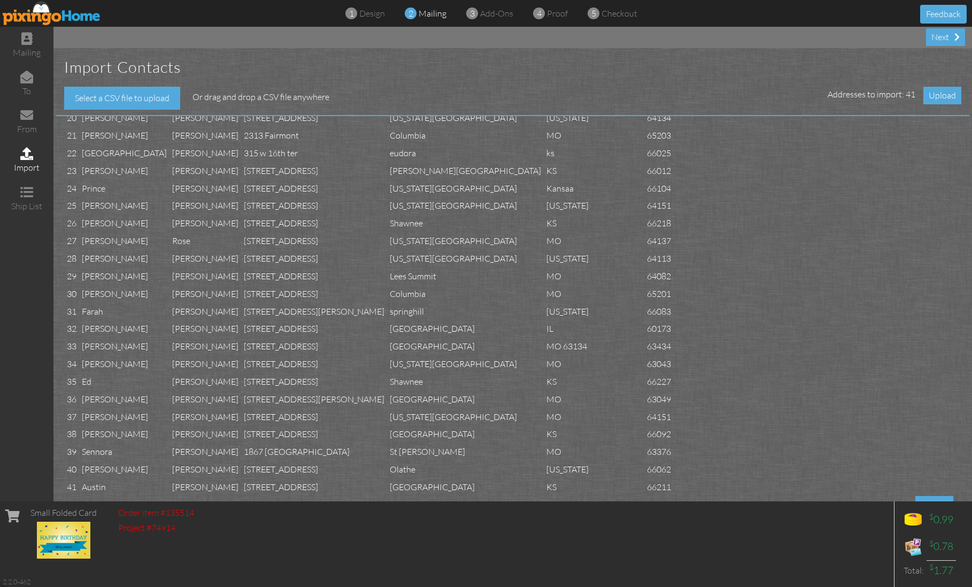
scroll to position [546, 0]
click at [940, 93] on span "Upload" at bounding box center [943, 96] width 38 height 18
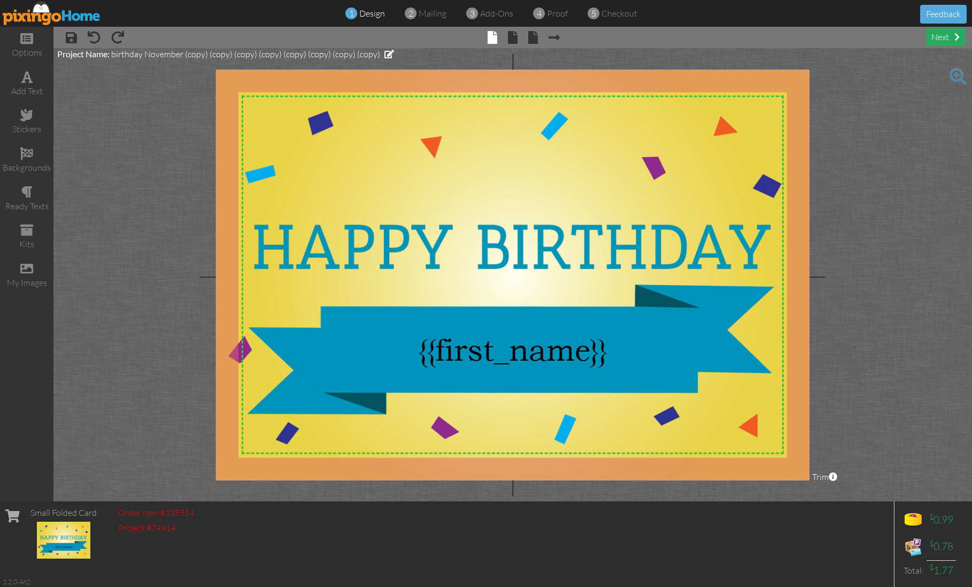
click at [943, 37] on div "next" at bounding box center [945, 37] width 39 height 18
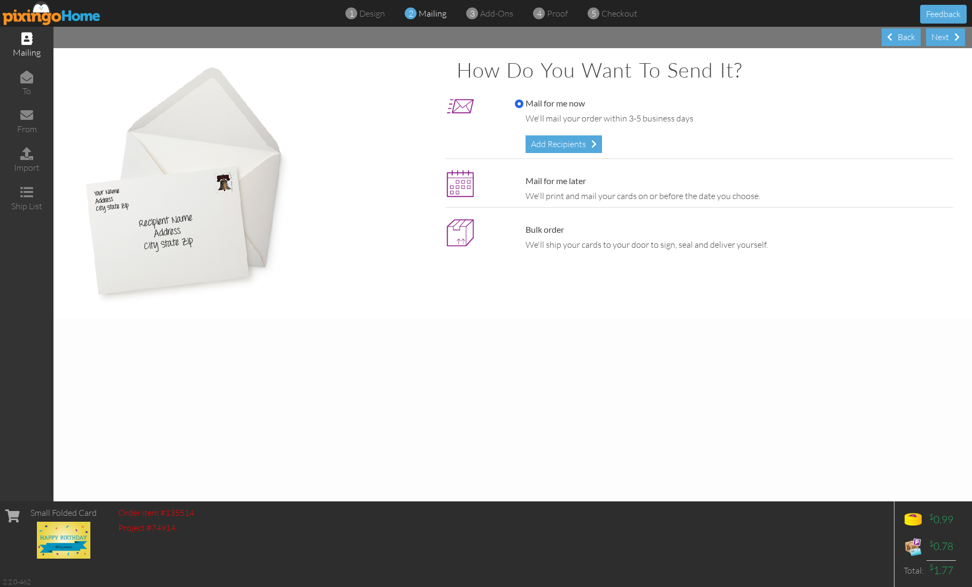
click at [559, 139] on div "Add Recipients" at bounding box center [564, 144] width 76 height 18
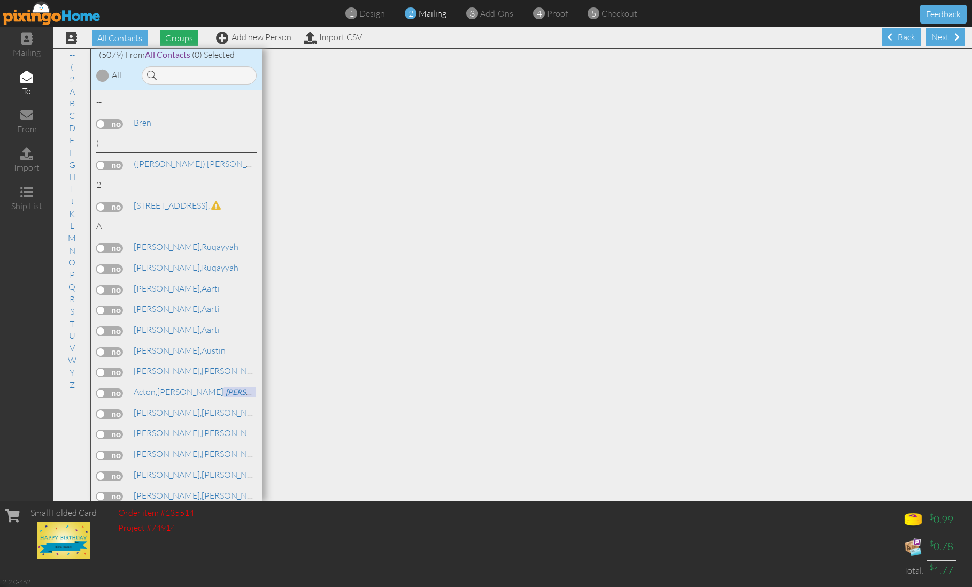
click at [181, 39] on span "Groups" at bounding box center [179, 38] width 39 height 16
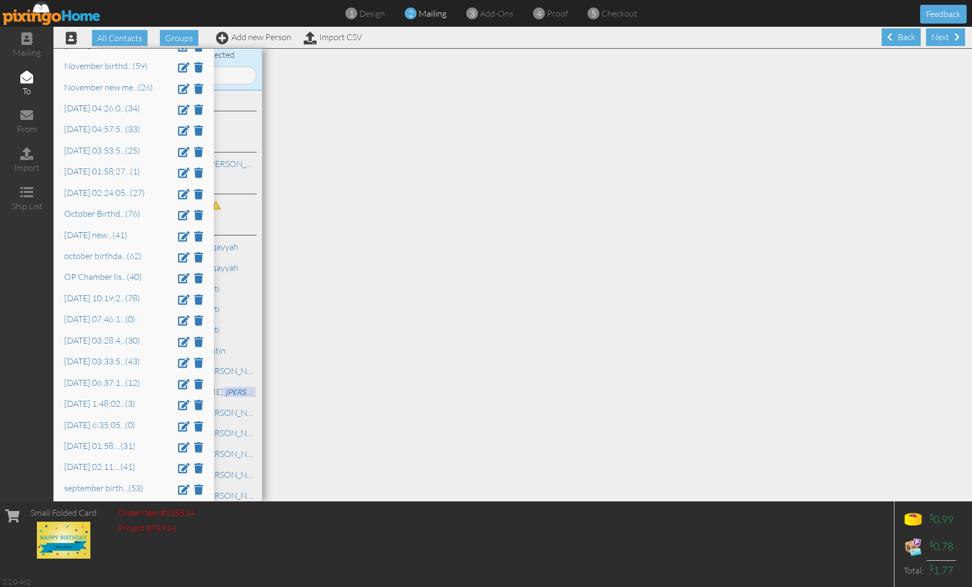
scroll to position [1584, 0]
click at [99, 462] on link "[DATE] 02:11: ... (41)" at bounding box center [99, 467] width 71 height 11
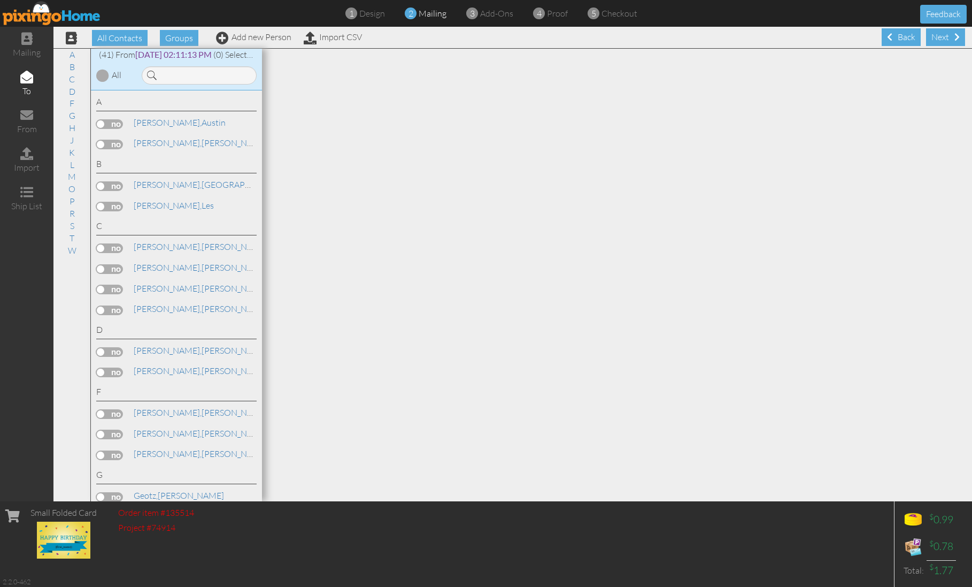
click at [105, 73] on div at bounding box center [102, 75] width 13 height 13
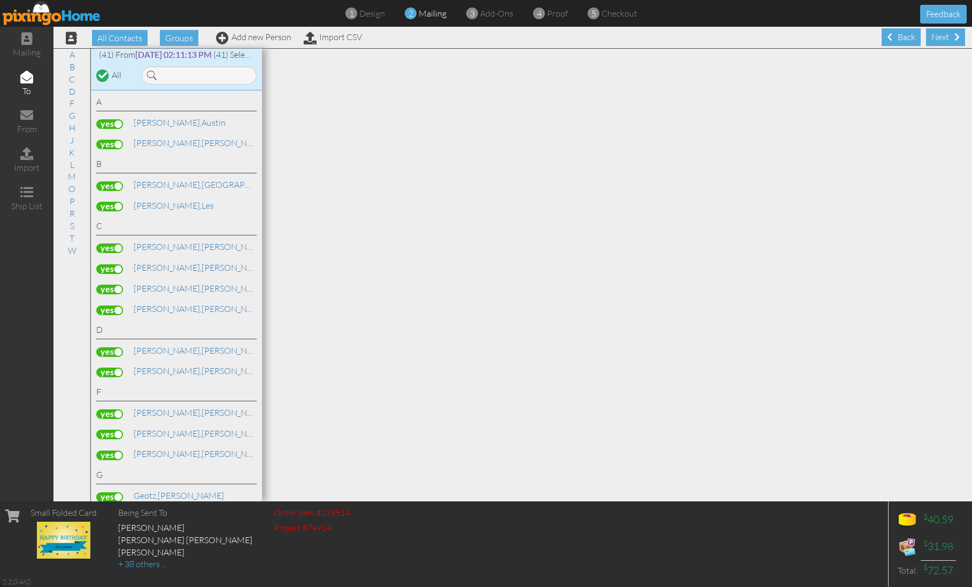
scroll to position [0, 0]
click at [945, 37] on div "Next" at bounding box center [945, 37] width 39 height 18
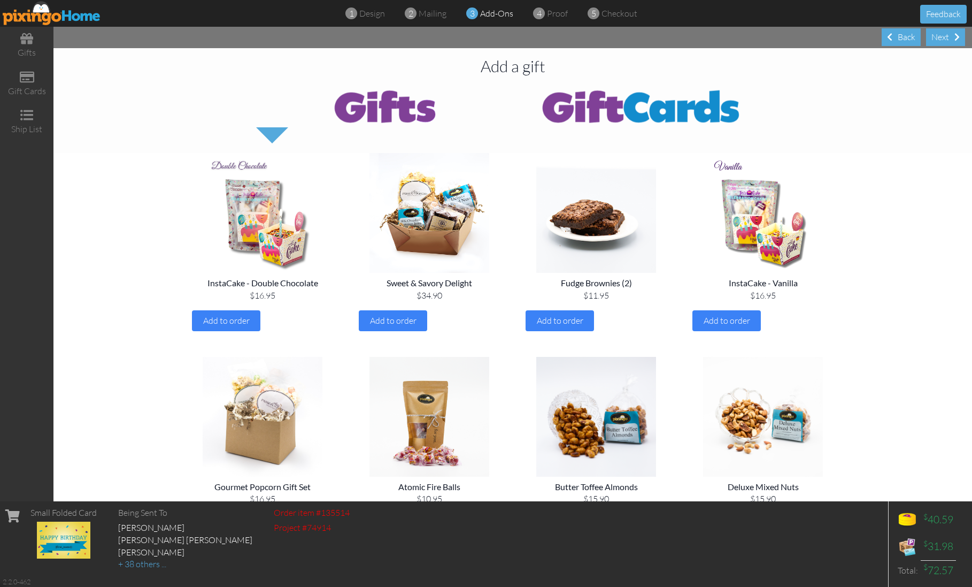
click at [945, 37] on div "Next" at bounding box center [945, 37] width 39 height 18
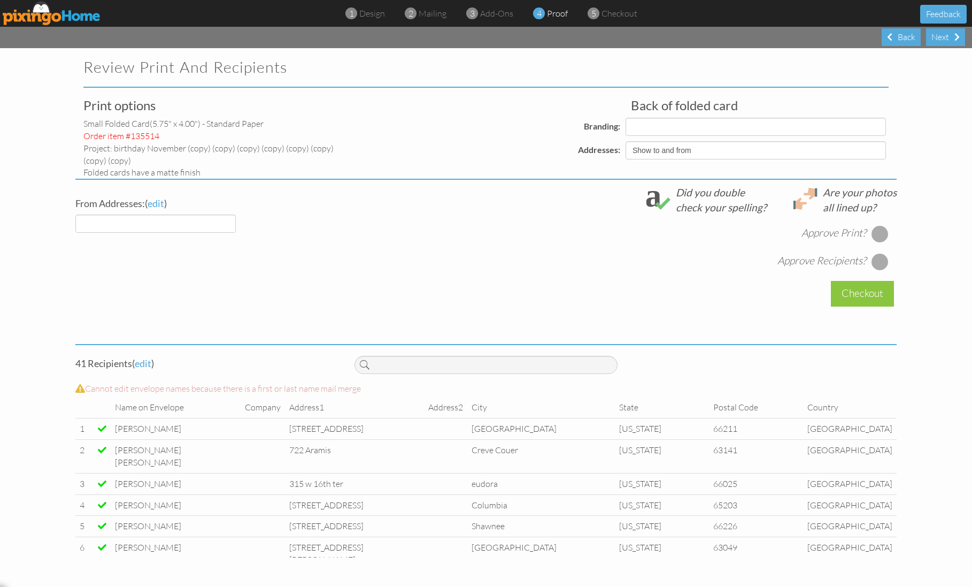
select select "object:17568"
select select "object:17570"
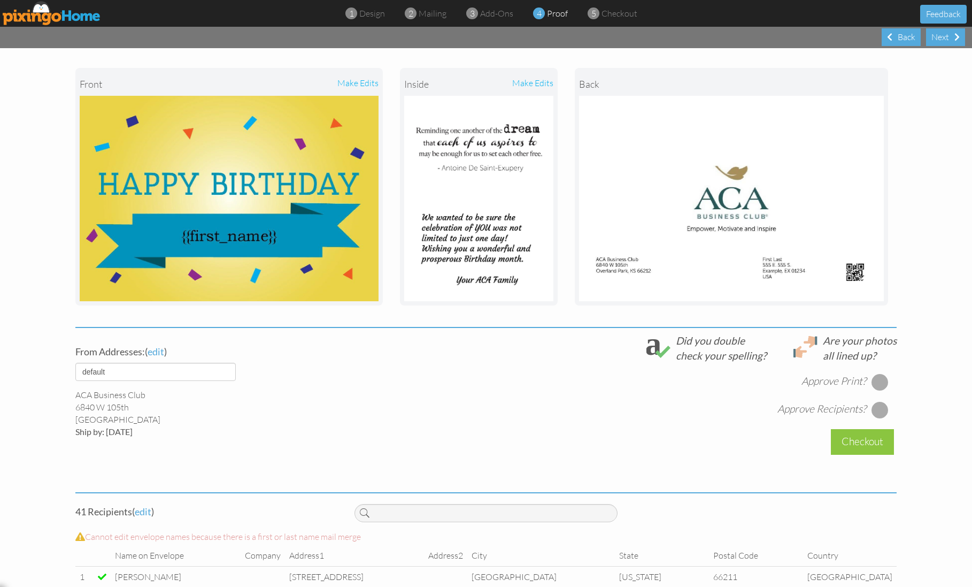
scroll to position [133, 0]
click at [879, 378] on div at bounding box center [880, 381] width 17 height 17
click at [878, 409] on div at bounding box center [880, 409] width 17 height 17
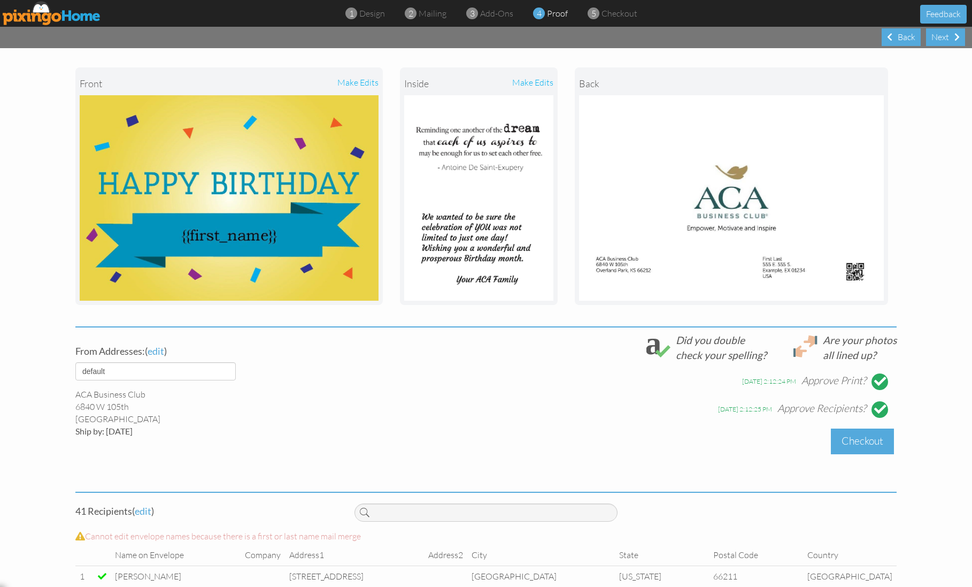
click at [862, 439] on div "Checkout" at bounding box center [862, 440] width 63 height 25
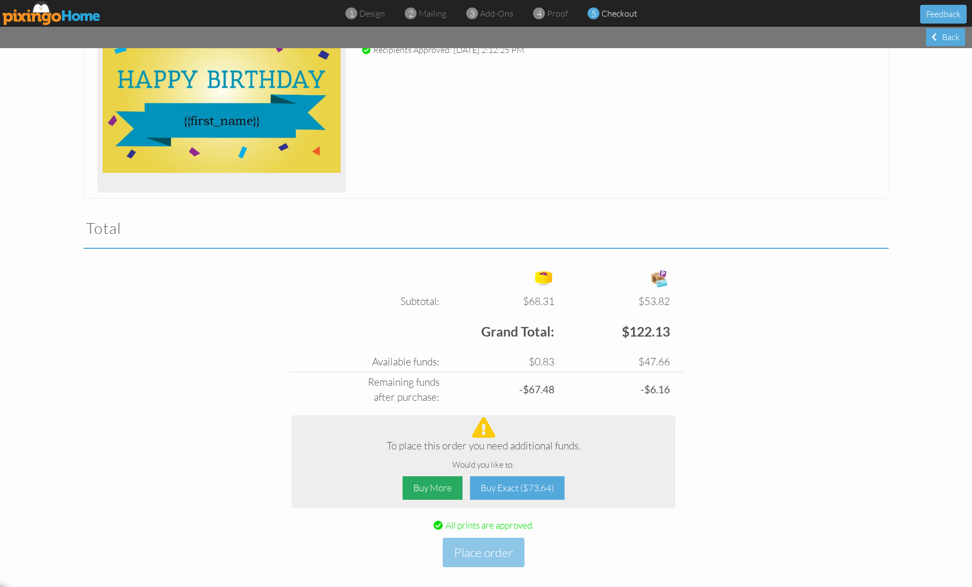
click at [417, 476] on div "Buy More" at bounding box center [433, 488] width 60 height 24
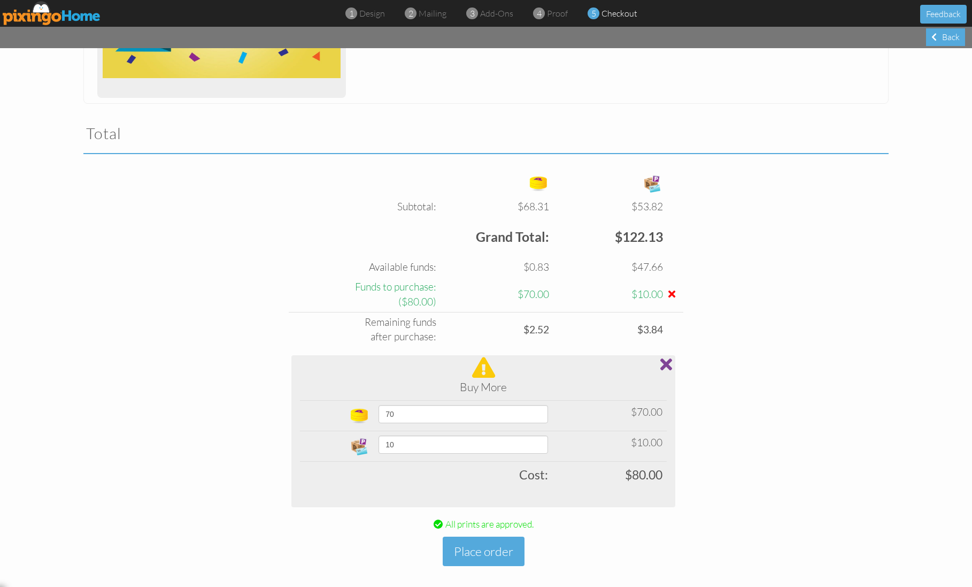
scroll to position [595, 0]
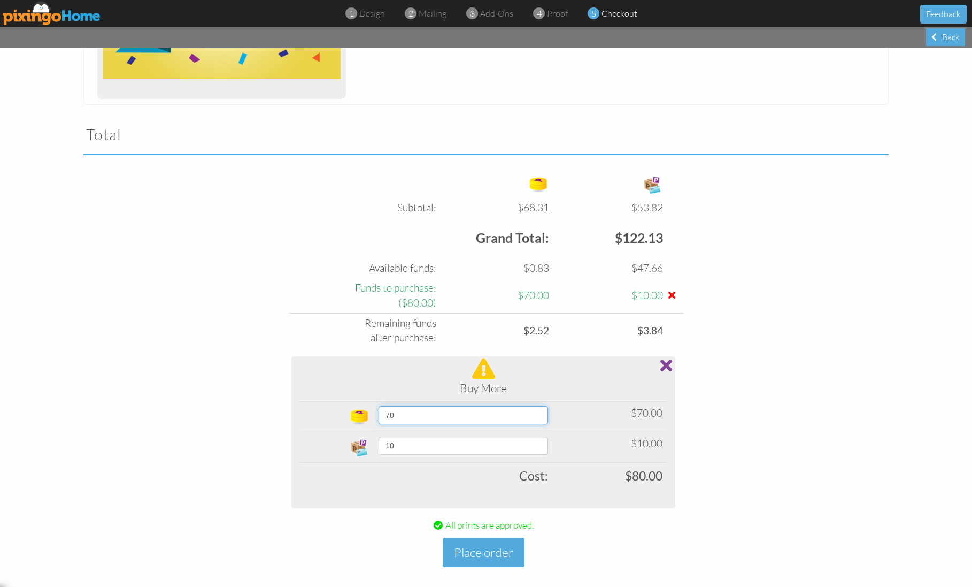
select select "object:17639"
select select "number:20"
click at [503, 543] on button "Place order" at bounding box center [484, 552] width 82 height 29
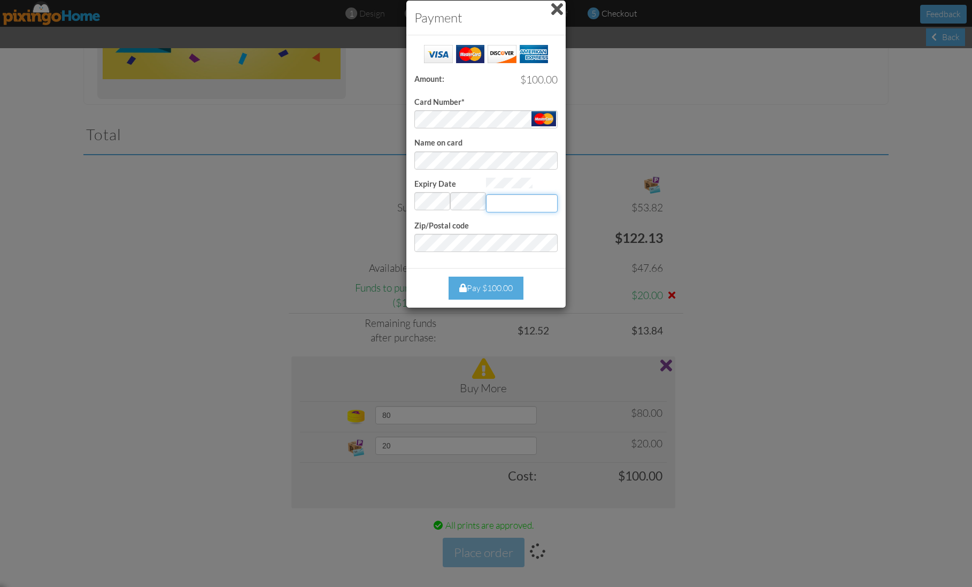
click at [503, 198] on input "Expiry Date" at bounding box center [522, 203] width 72 height 18
type input "882"
click at [462, 283] on span at bounding box center [462, 287] width 7 height 9
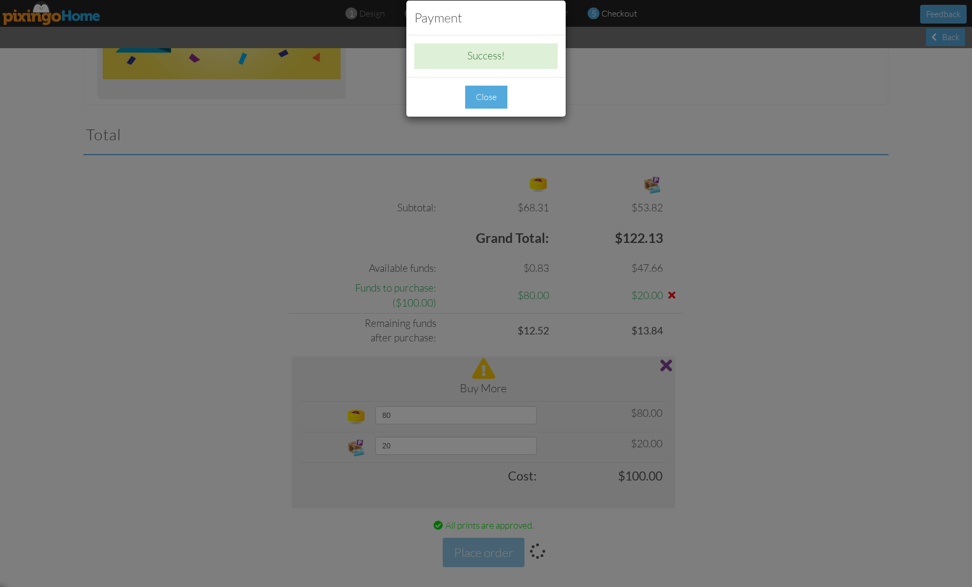
click at [492, 97] on div "Close" at bounding box center [486, 97] width 42 height 23
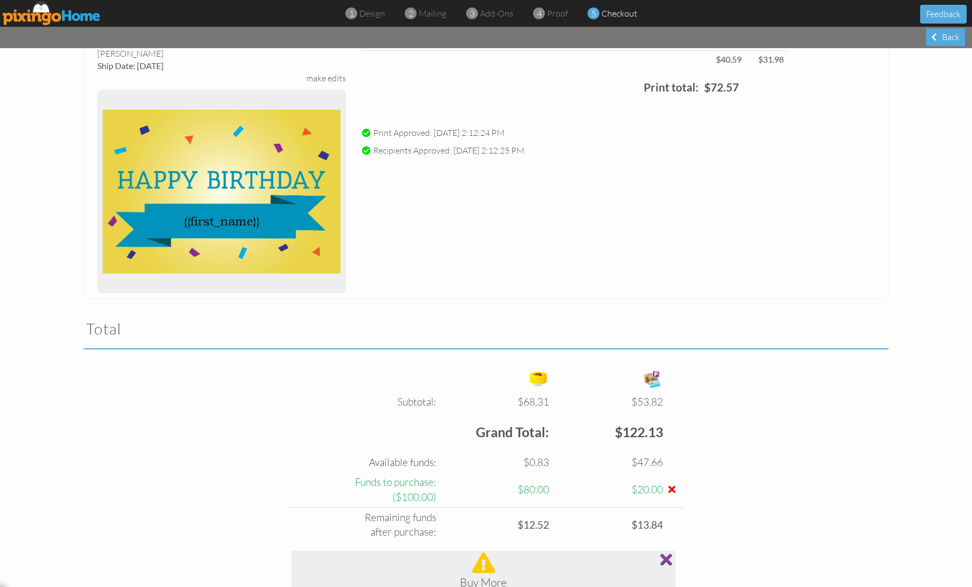
scroll to position [393, 0]
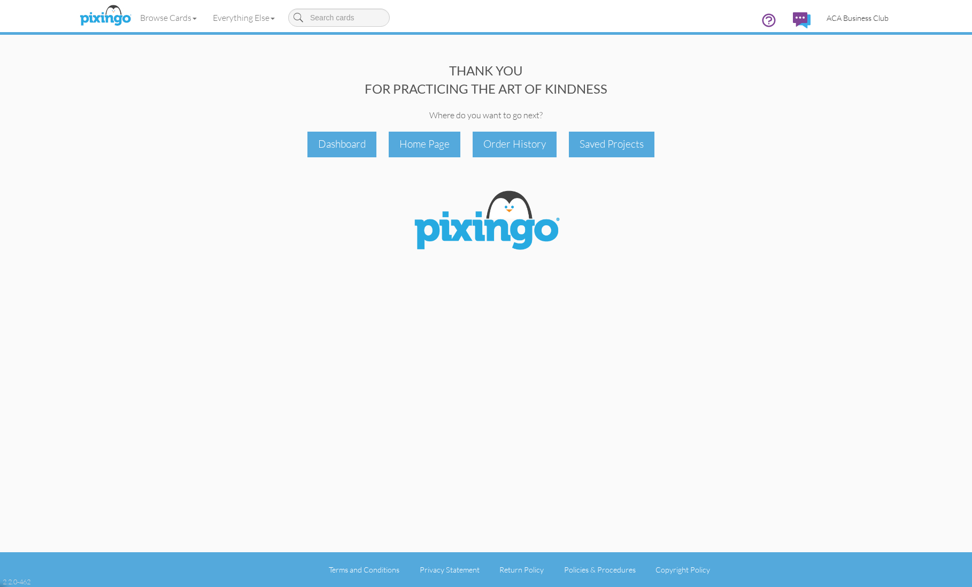
click at [846, 13] on span "ACA Business Club" at bounding box center [858, 17] width 62 height 9
drag, startPoint x: 835, startPoint y: 267, endPoint x: 831, endPoint y: 251, distance: 17.3
click at [835, 267] on div "Logout" at bounding box center [854, 267] width 63 height 16
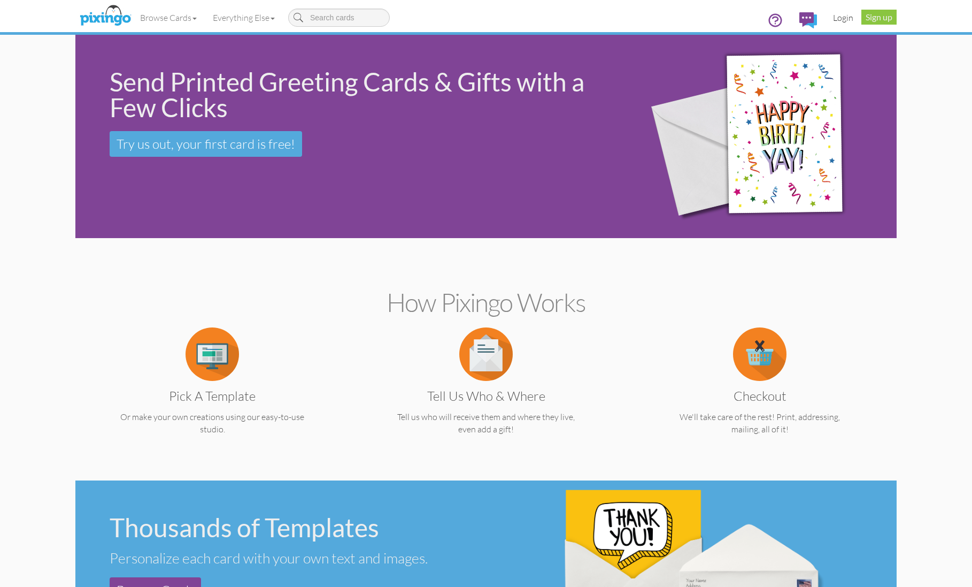
click at [840, 15] on link "Login" at bounding box center [843, 17] width 36 height 27
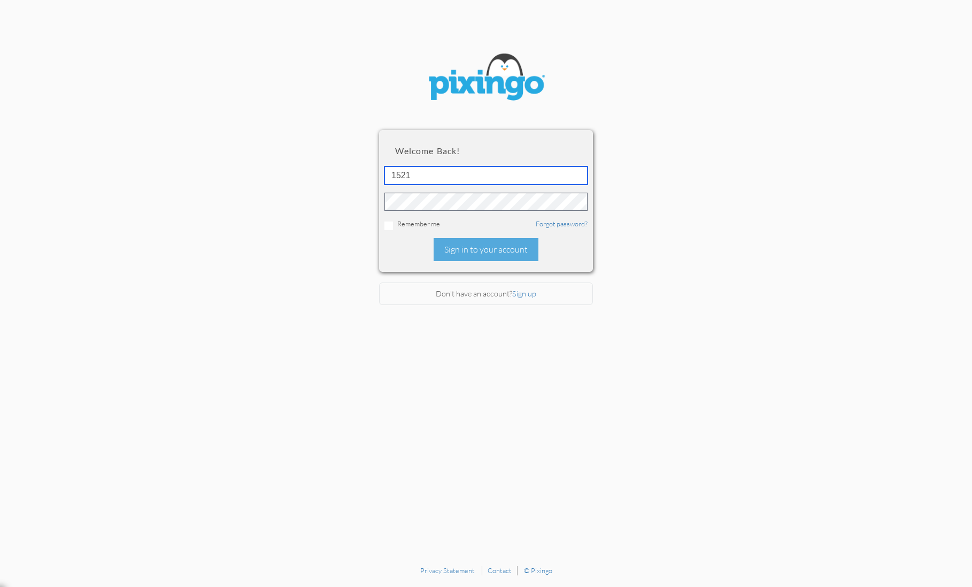
type input "1521"
click at [471, 242] on div "Sign in to your account" at bounding box center [486, 249] width 105 height 23
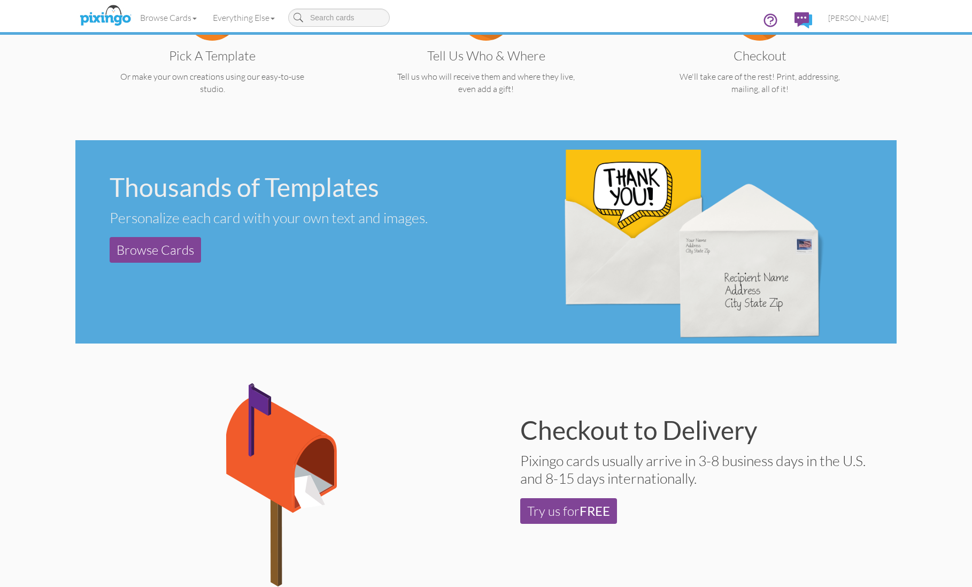
scroll to position [216, 0]
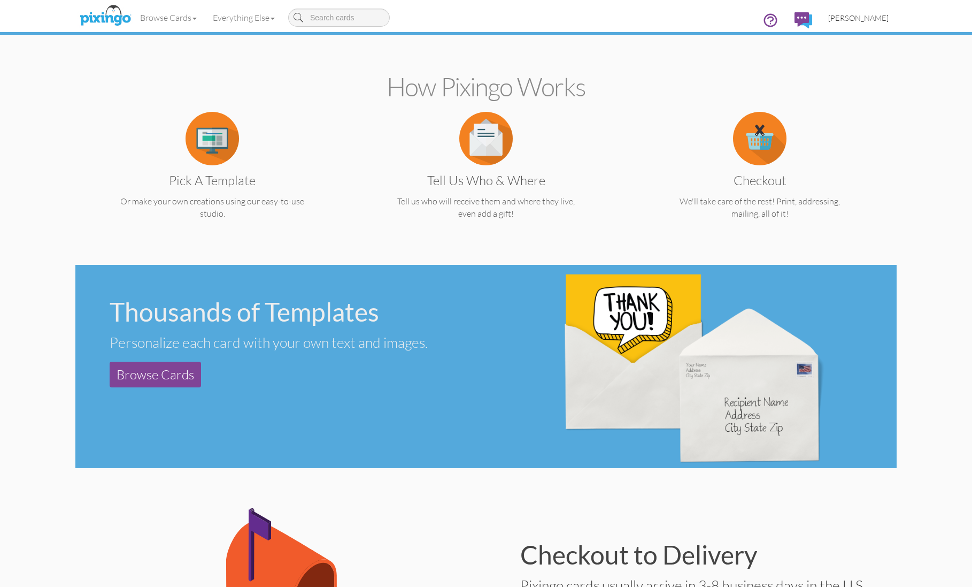
click at [858, 13] on span "[PERSON_NAME]" at bounding box center [859, 17] width 60 height 9
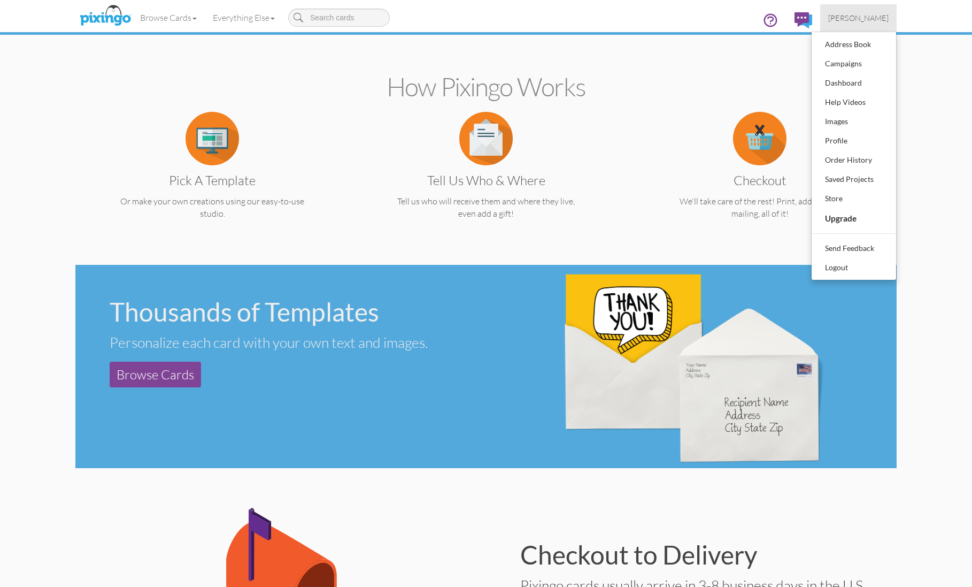
click at [841, 160] on div "Order History" at bounding box center [854, 160] width 63 height 16
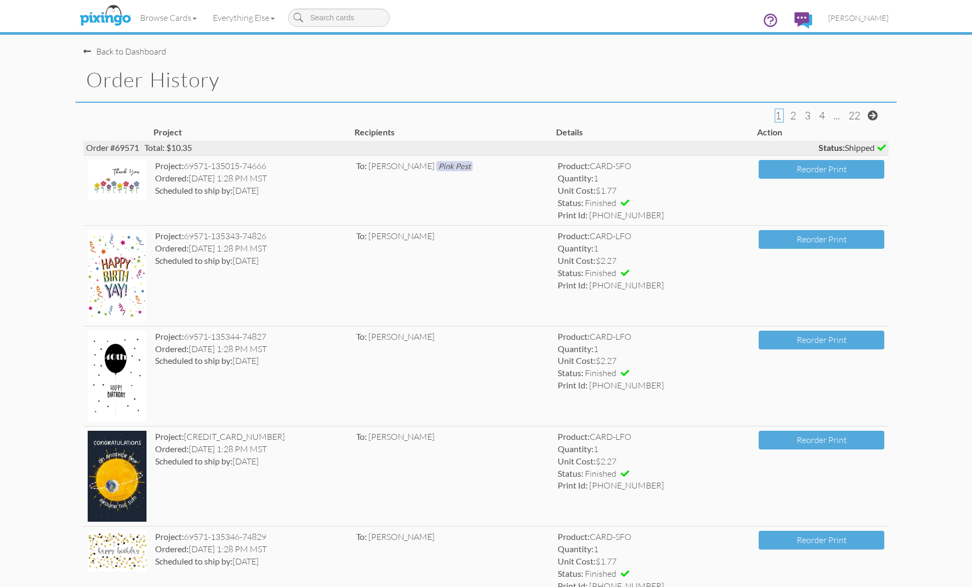
click at [114, 16] on img at bounding box center [105, 16] width 57 height 27
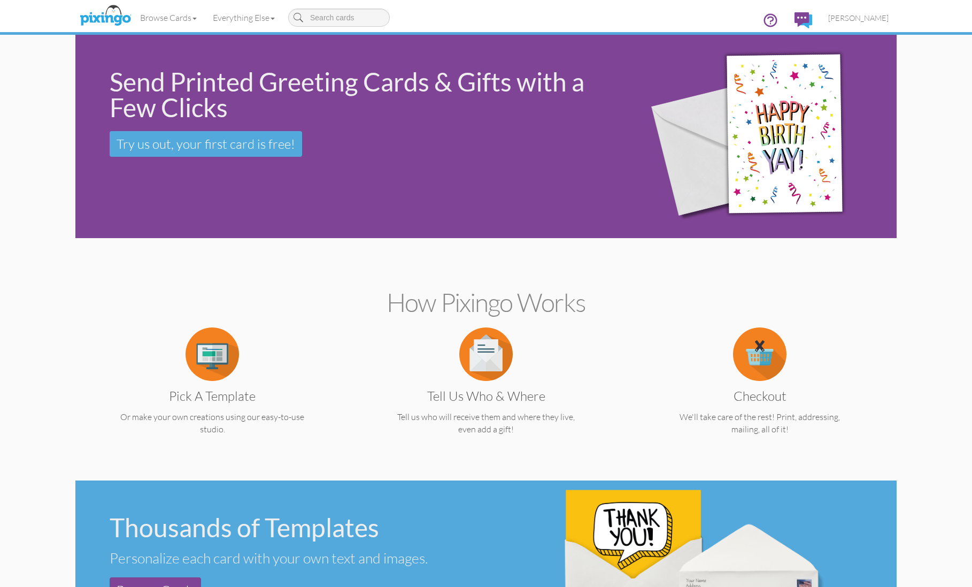
click at [205, 350] on img at bounding box center [212, 353] width 53 height 53
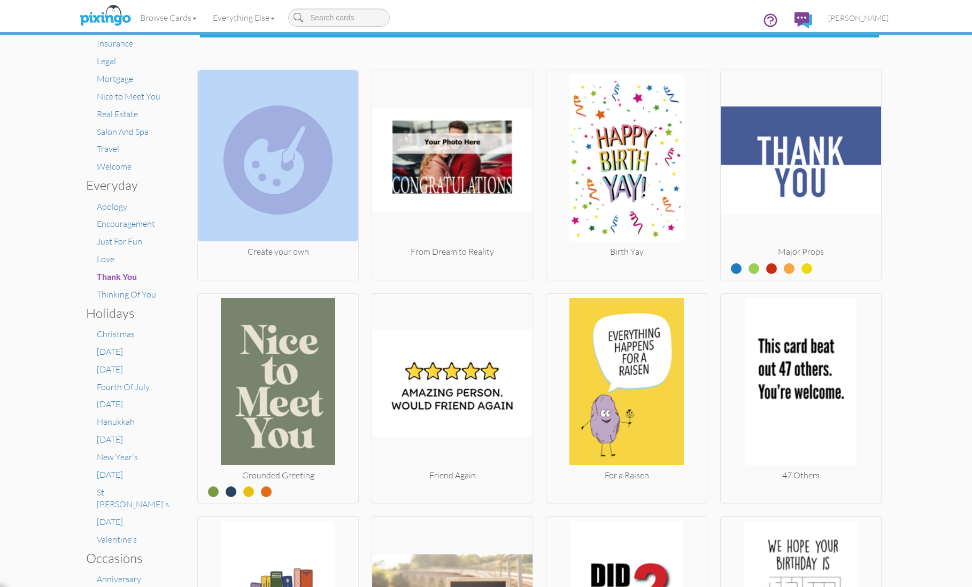
scroll to position [196, 0]
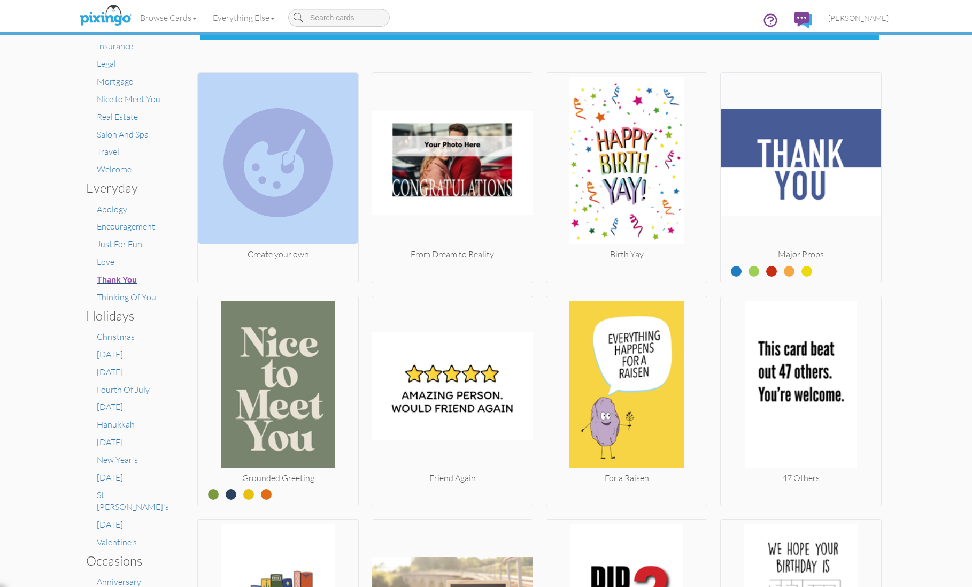
click at [120, 274] on span "Thank You" at bounding box center [117, 279] width 40 height 10
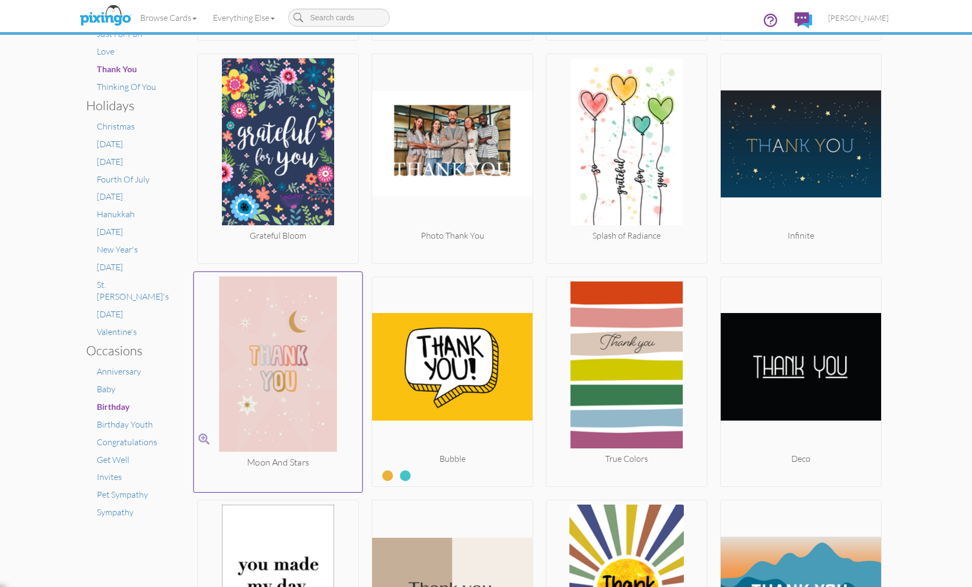
scroll to position [408, 0]
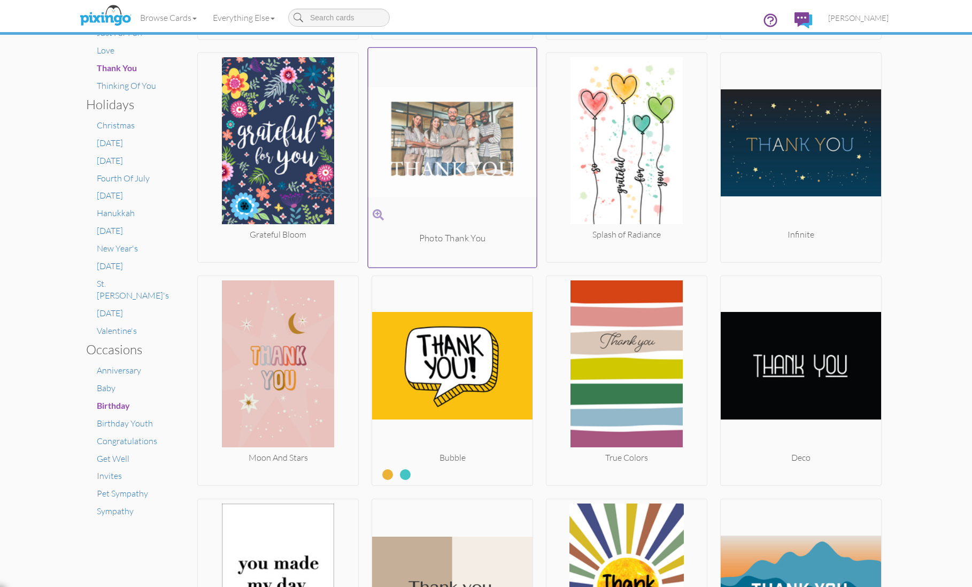
click at [449, 236] on div "Photo Thank You" at bounding box center [453, 238] width 168 height 13
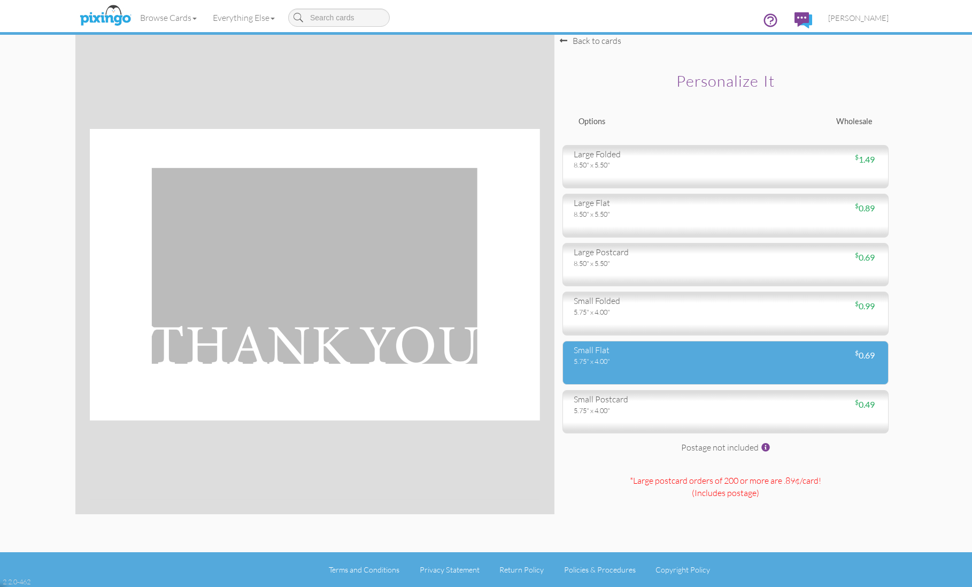
click at [599, 355] on div "small flat" at bounding box center [646, 350] width 144 height 12
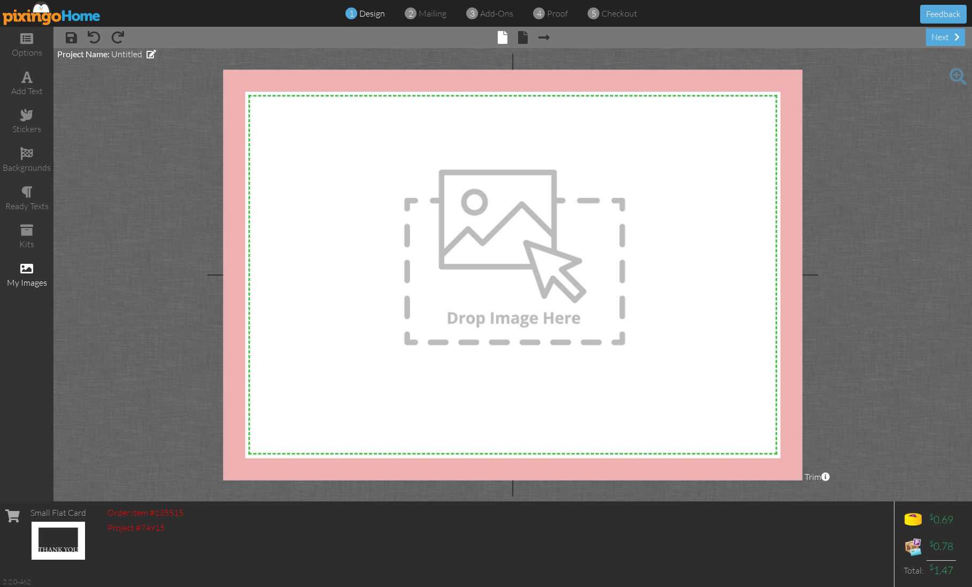
click at [26, 263] on span at bounding box center [26, 268] width 13 height 13
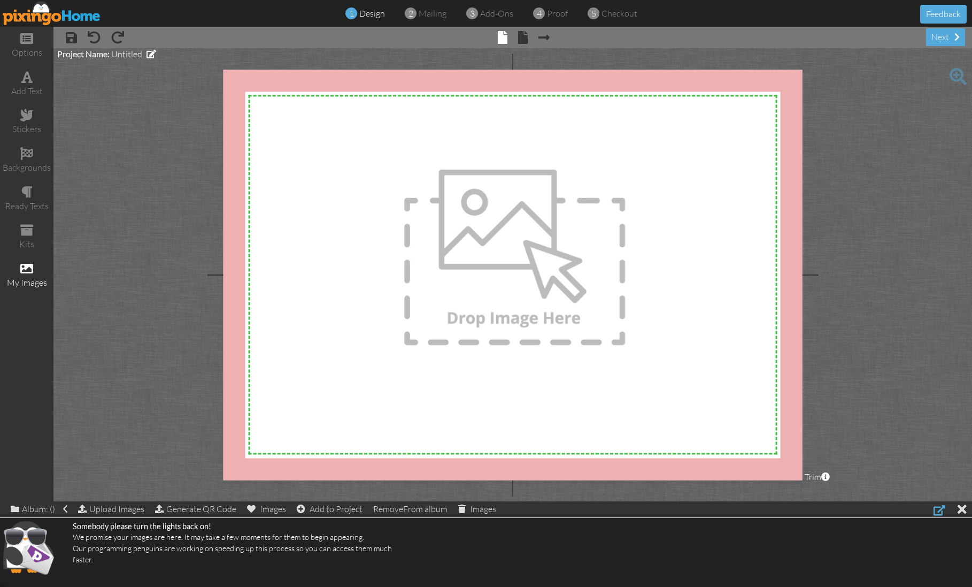
click at [940, 507] on div at bounding box center [940, 509] width 12 height 13
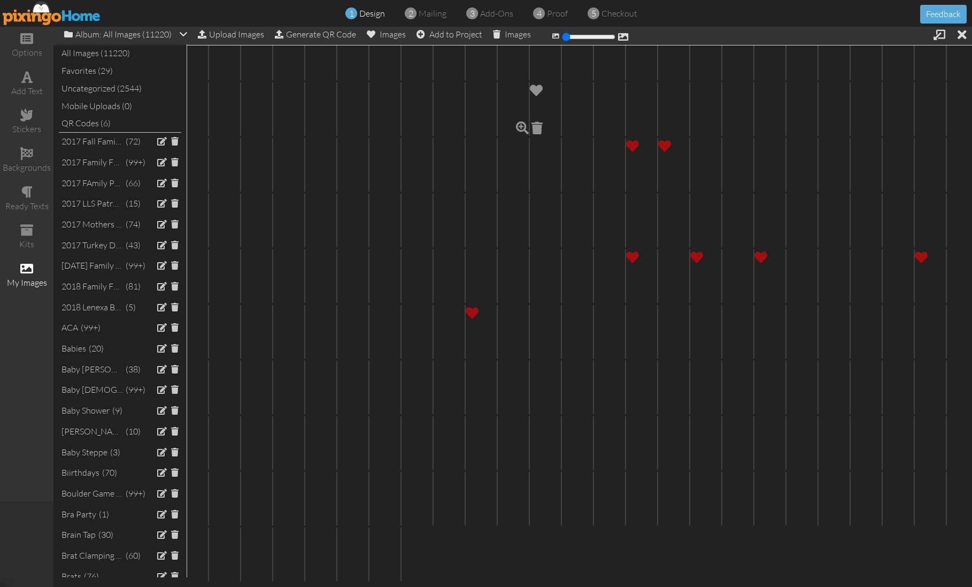
scroll to position [2140, 0]
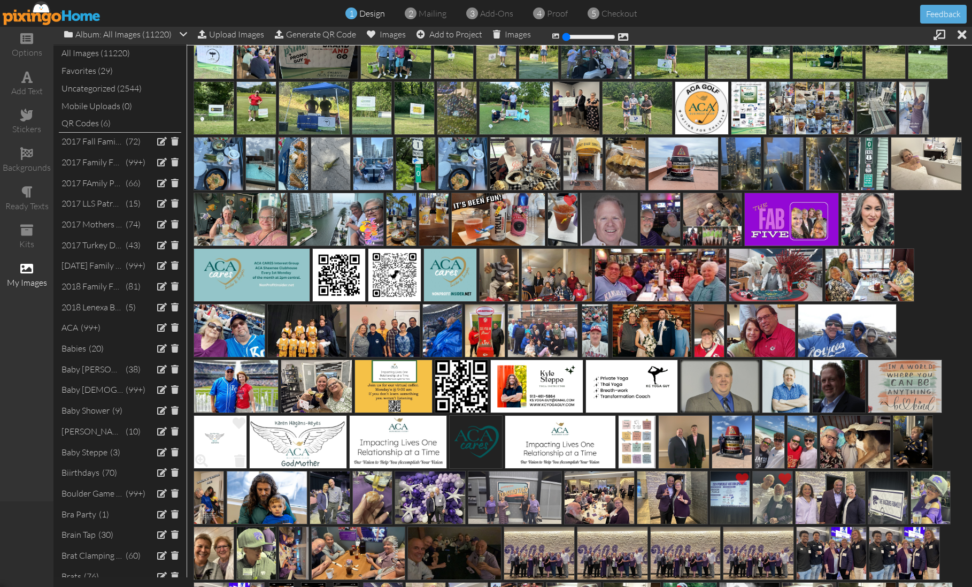
click at [223, 435] on img at bounding box center [220, 441] width 53 height 53
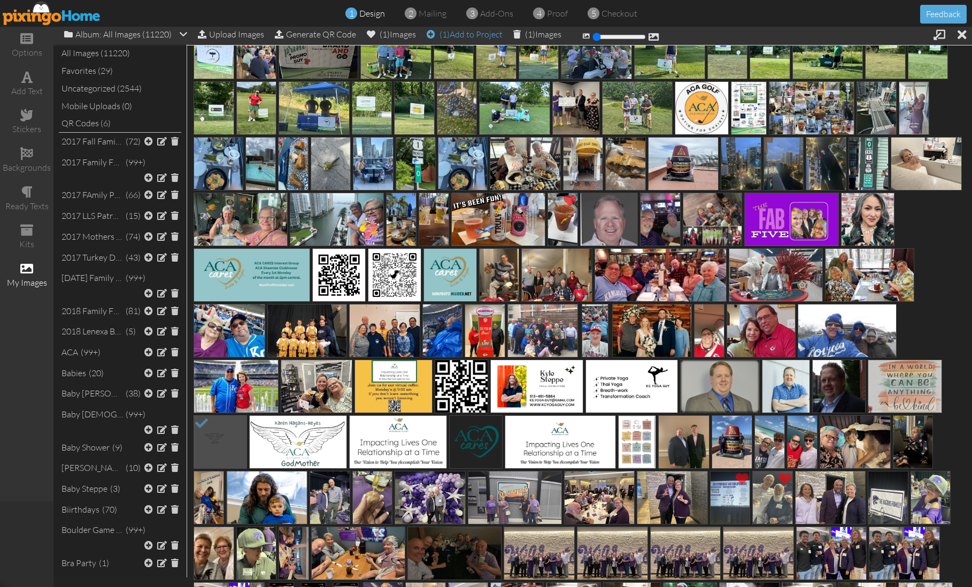
click at [467, 32] on div "(1) Add to Project" at bounding box center [465, 34] width 76 height 15
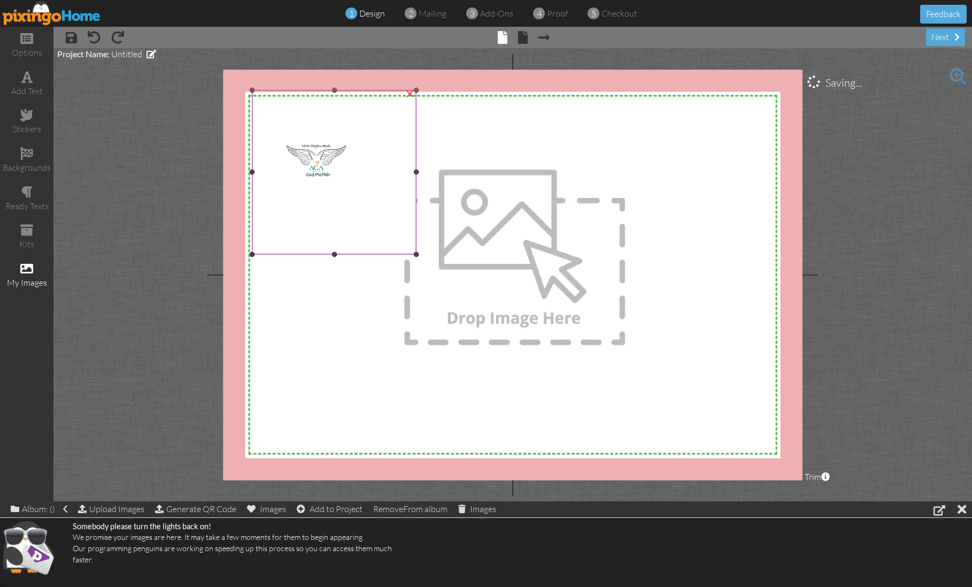
click at [412, 94] on div "×" at bounding box center [410, 91] width 17 height 17
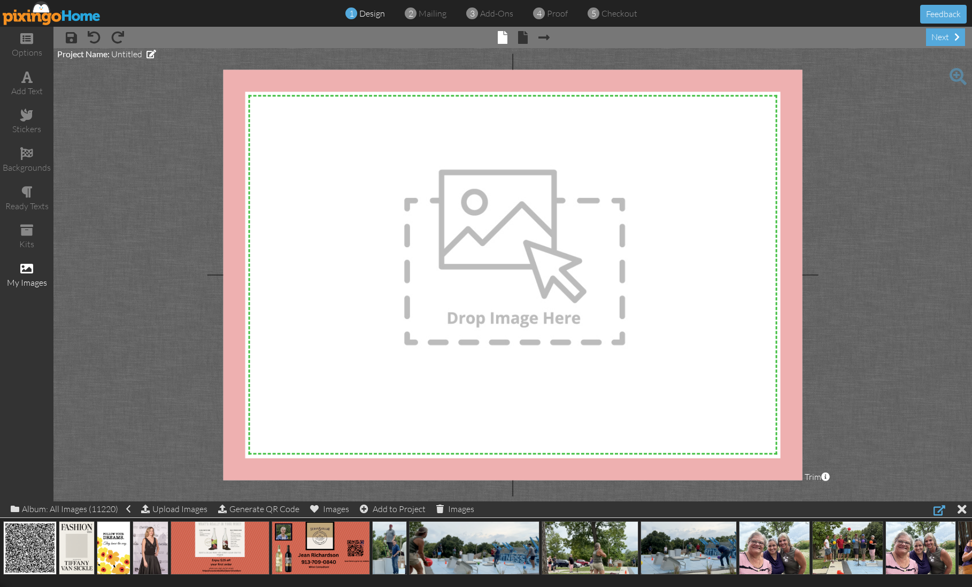
click at [936, 508] on div at bounding box center [940, 509] width 12 height 13
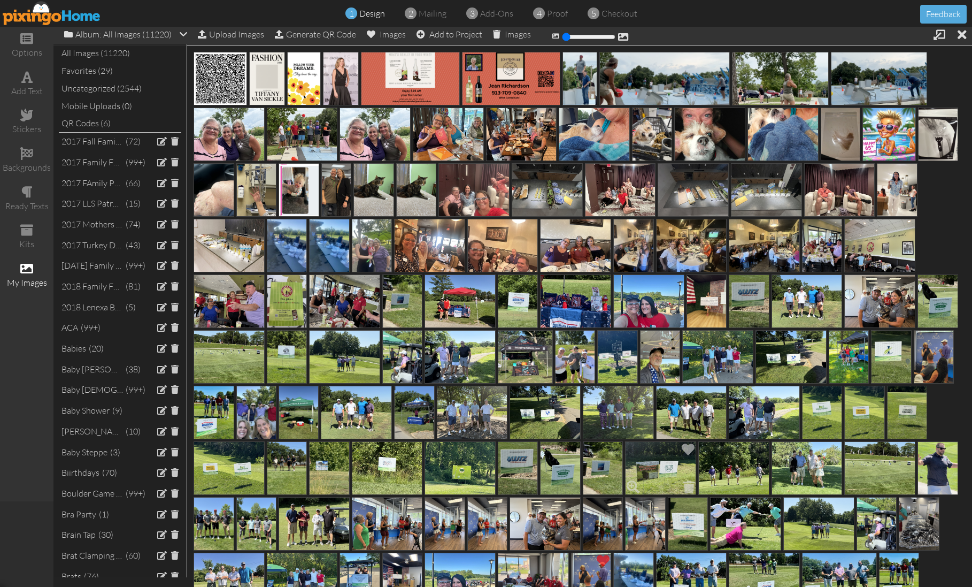
scroll to position [0, 0]
click at [240, 33] on div "Upload Images" at bounding box center [231, 35] width 66 height 16
